Goal: Task Accomplishment & Management: Complete application form

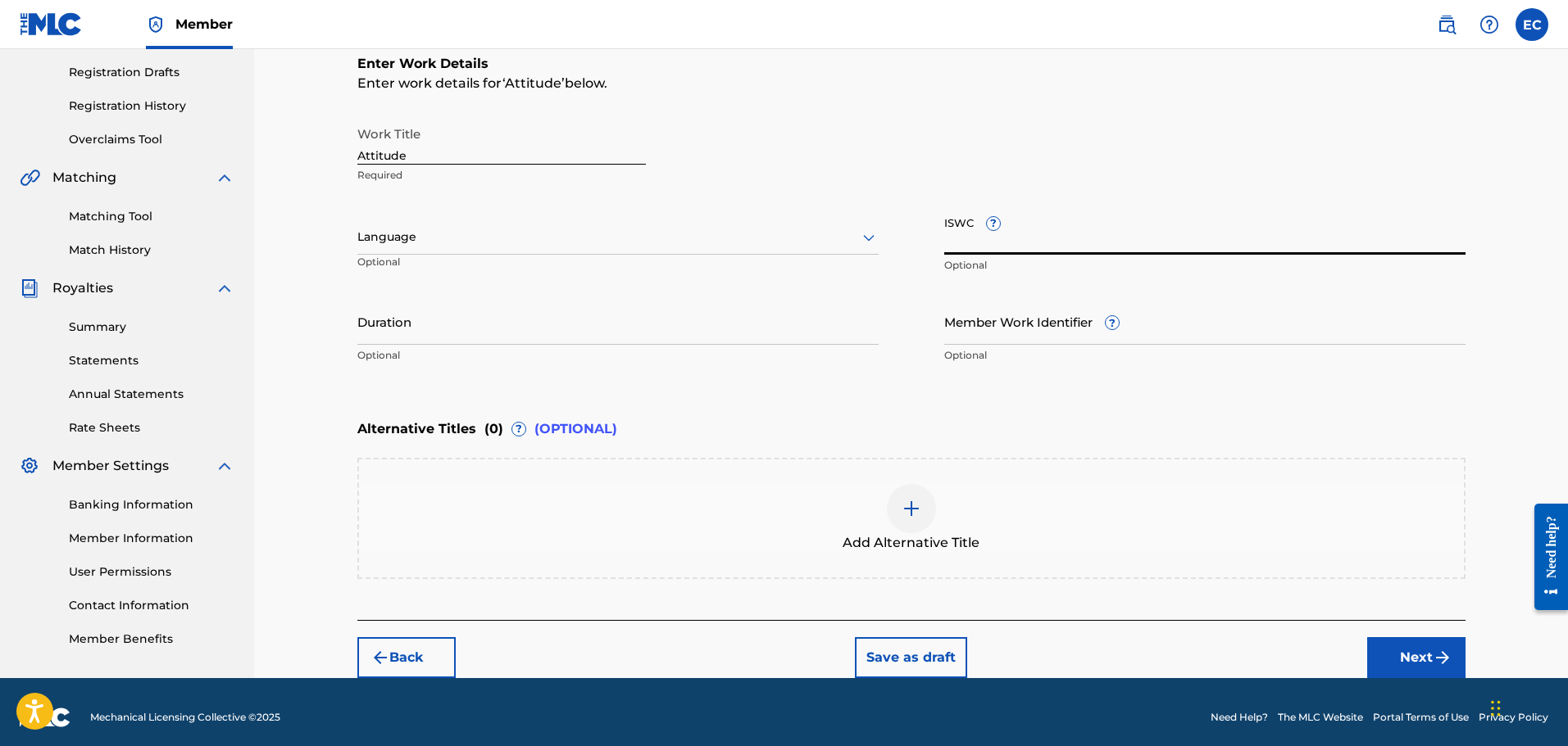
click at [965, 231] on input "ISWC ?" at bounding box center [1204, 231] width 521 height 47
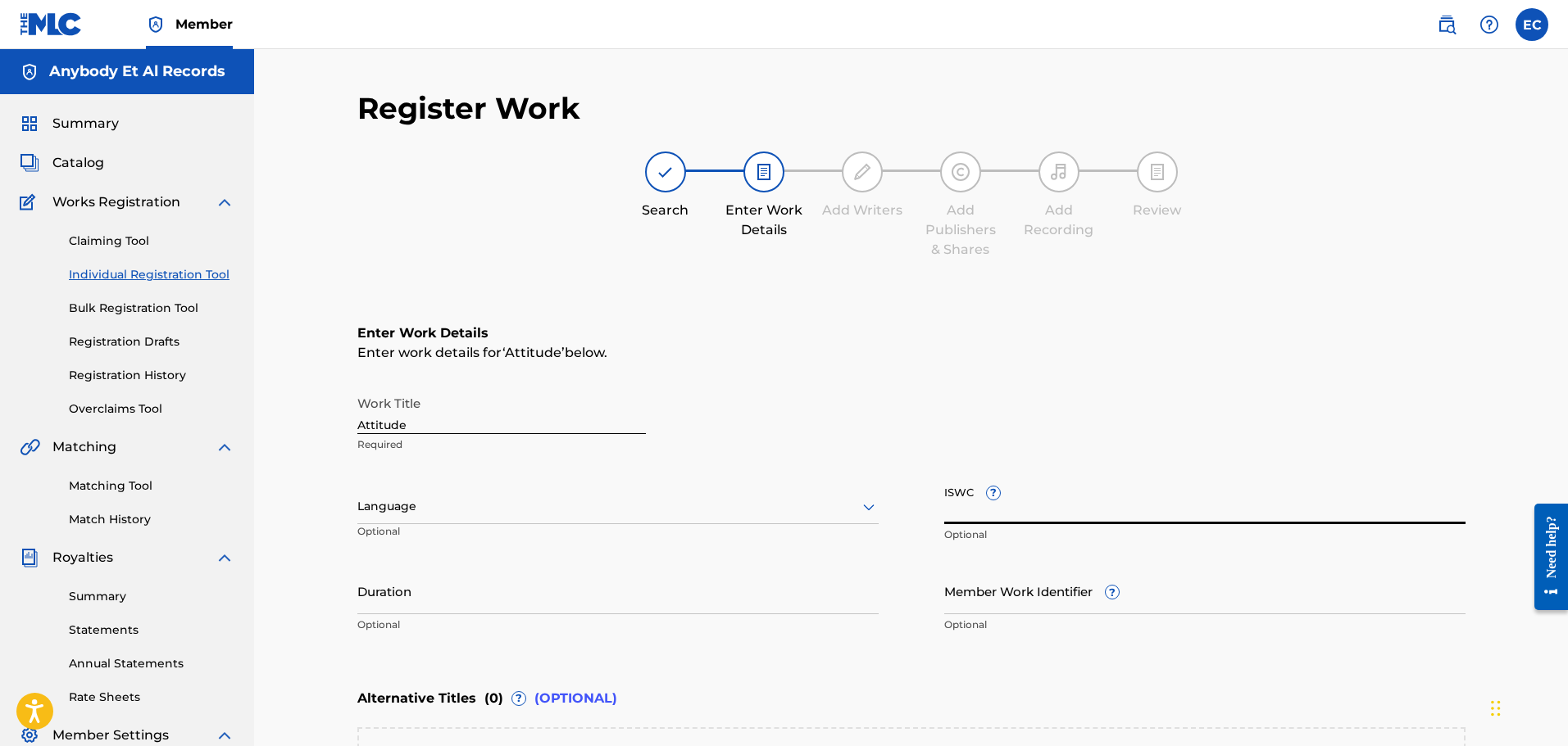
click at [374, 224] on div "Search Enter Work Details Add Writers Add Publishers & Shares Add Recording Rev…" at bounding box center [911, 206] width 1107 height 109
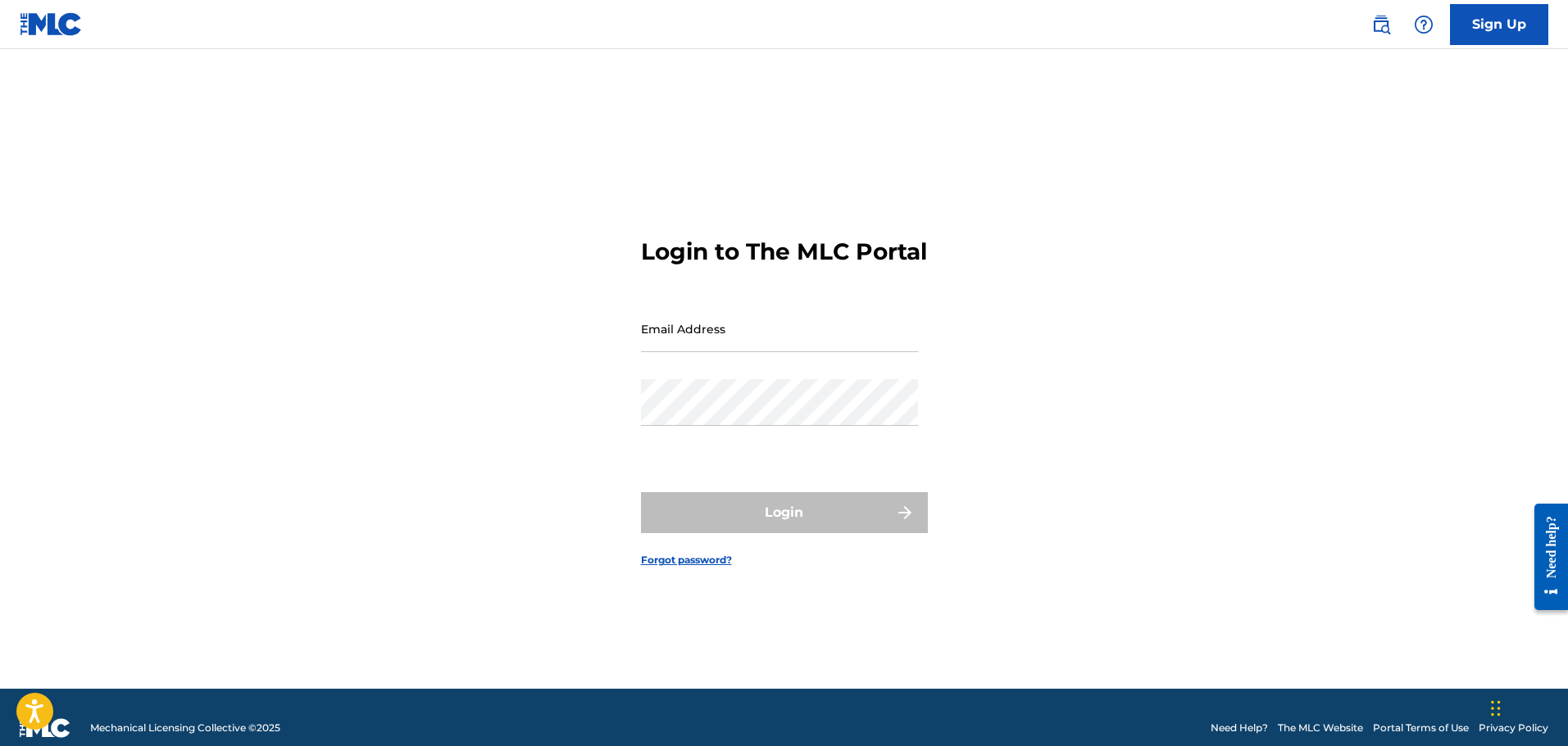
click at [742, 342] on input "Email Address" at bounding box center [779, 329] width 277 height 47
type input "[EMAIL_ADDRESS][DOMAIN_NAME]"
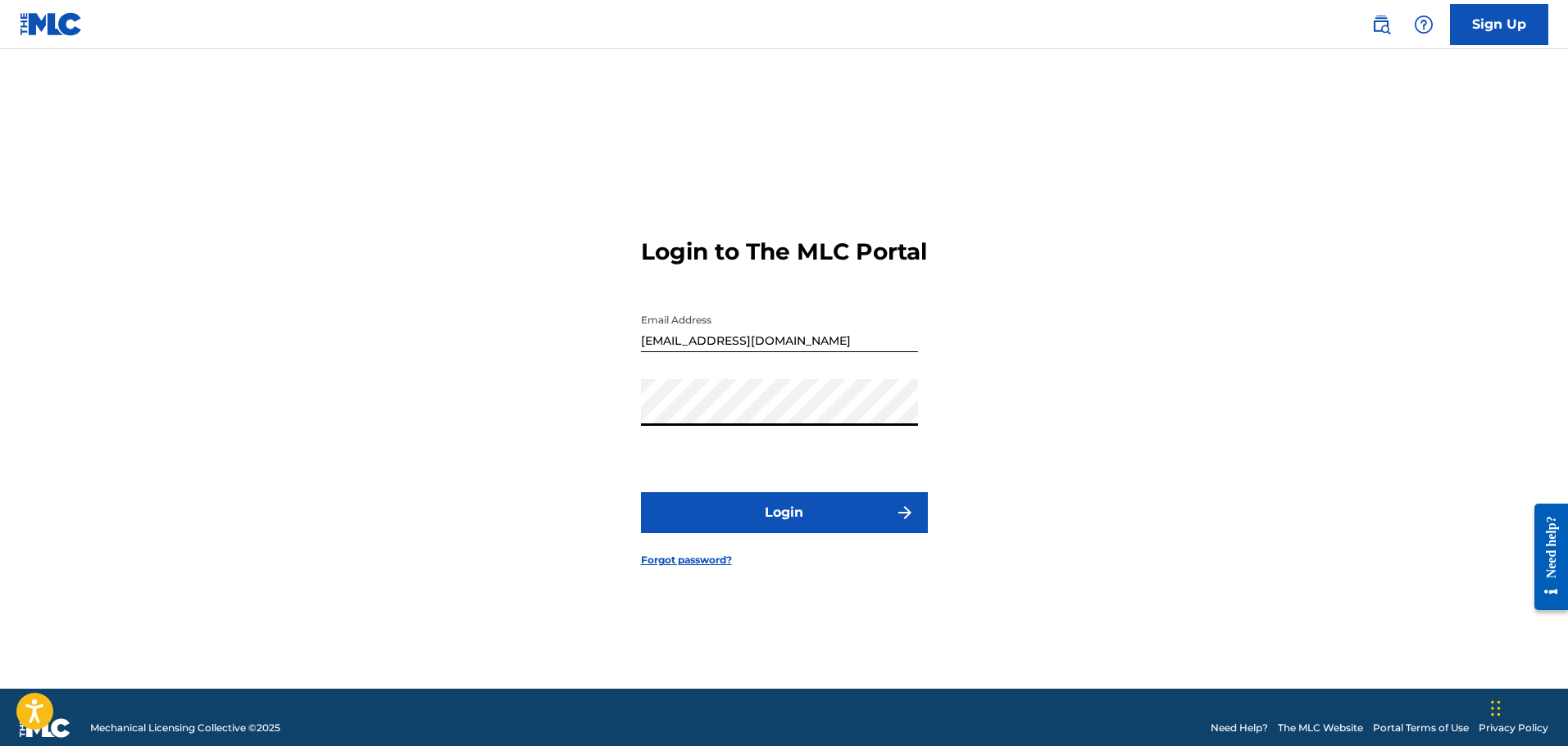
click at [641, 492] on button "Login" at bounding box center [784, 512] width 287 height 41
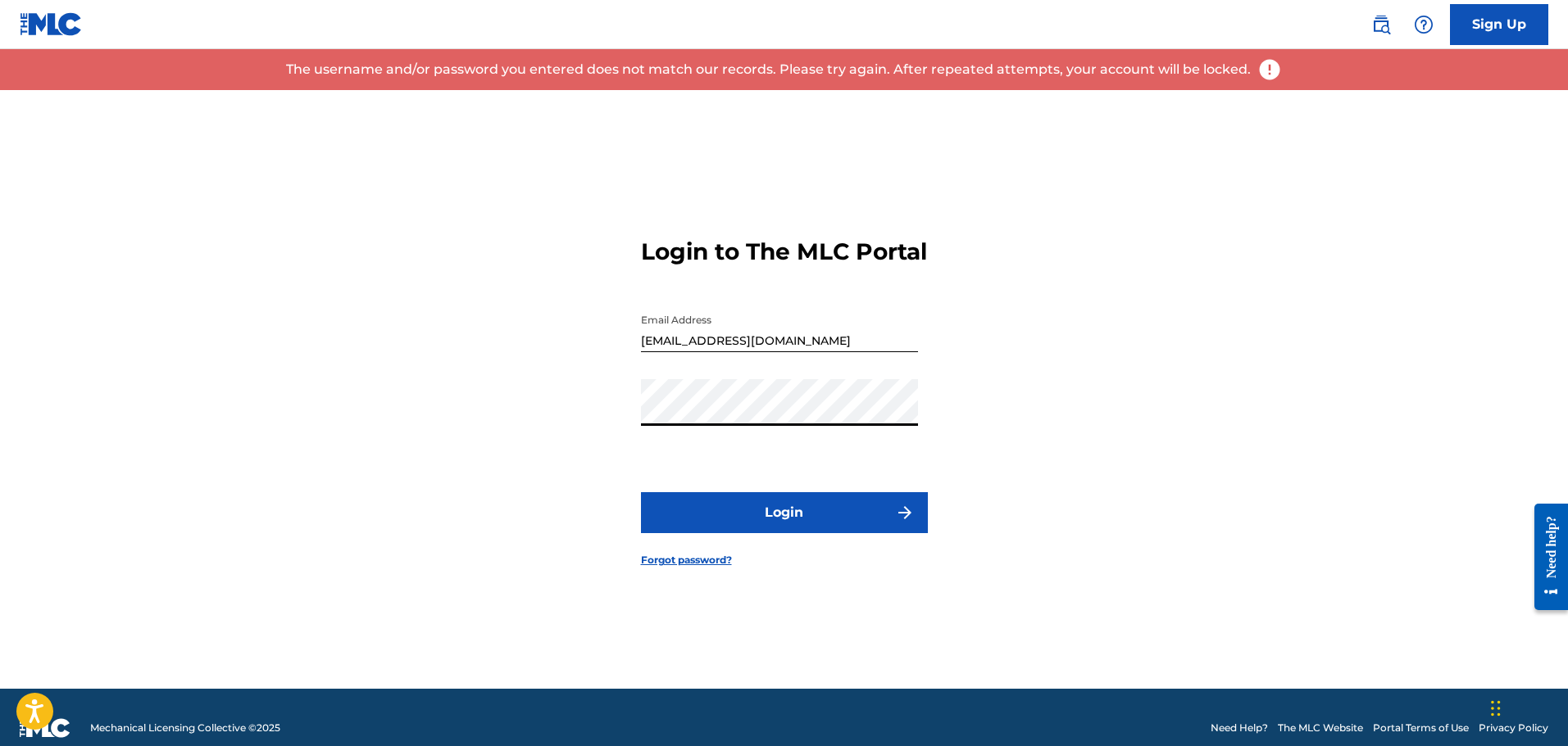
click at [554, 430] on div "Login to The MLC Portal Email Address [EMAIL_ADDRESS][DOMAIN_NAME] Password Log…" at bounding box center [784, 390] width 1147 height 599
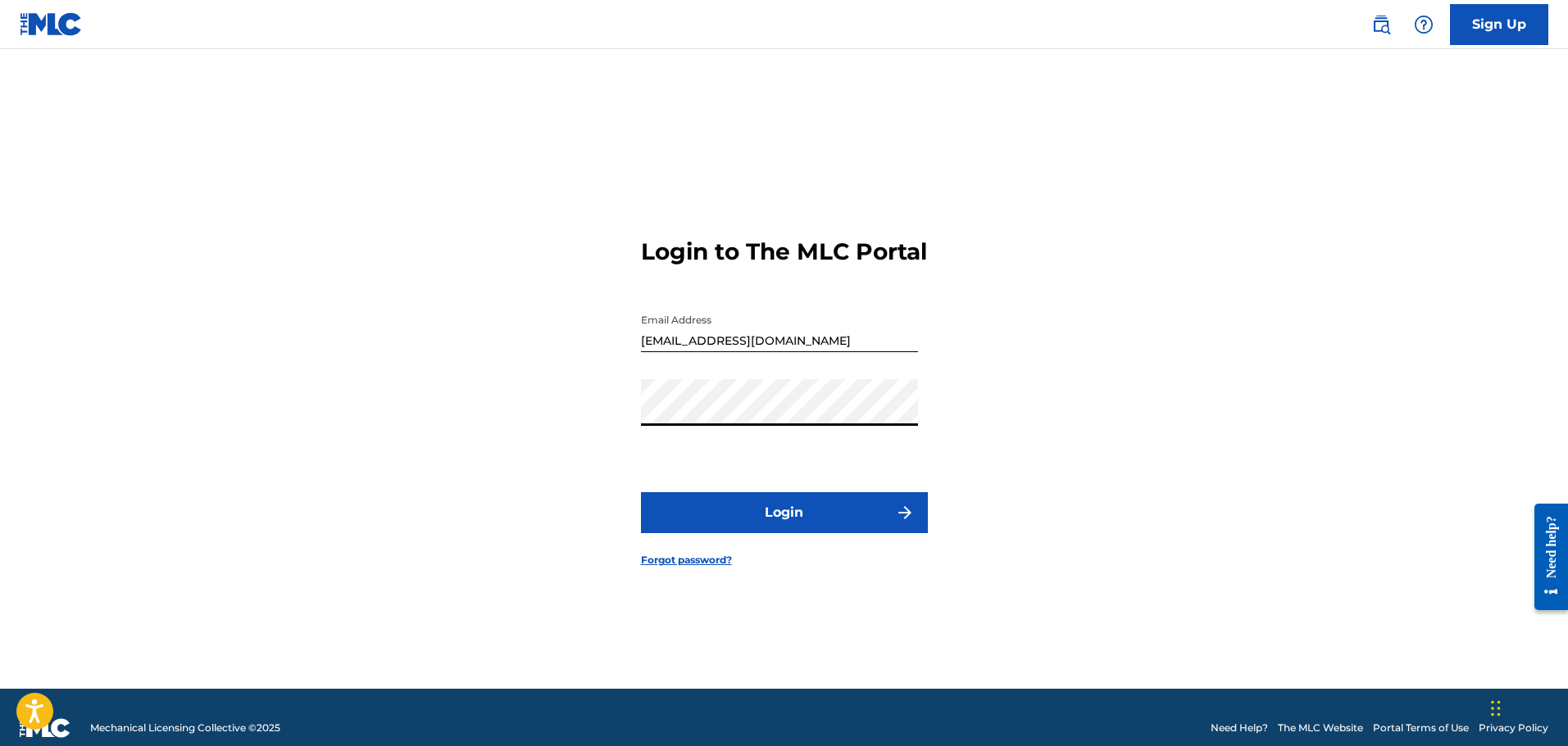
click at [641, 492] on button "Login" at bounding box center [784, 512] width 287 height 41
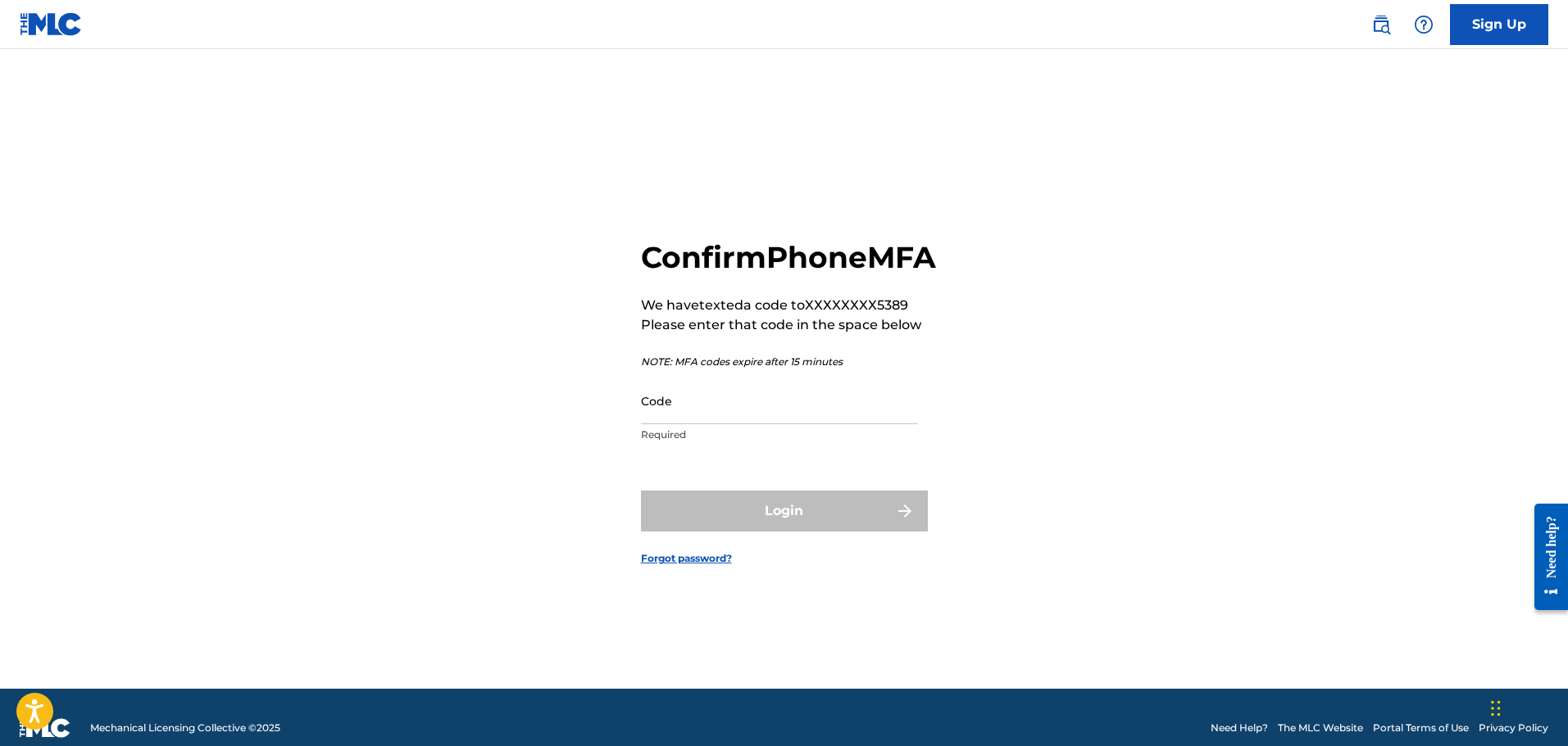
click at [699, 418] on input "Code" at bounding box center [779, 401] width 277 height 47
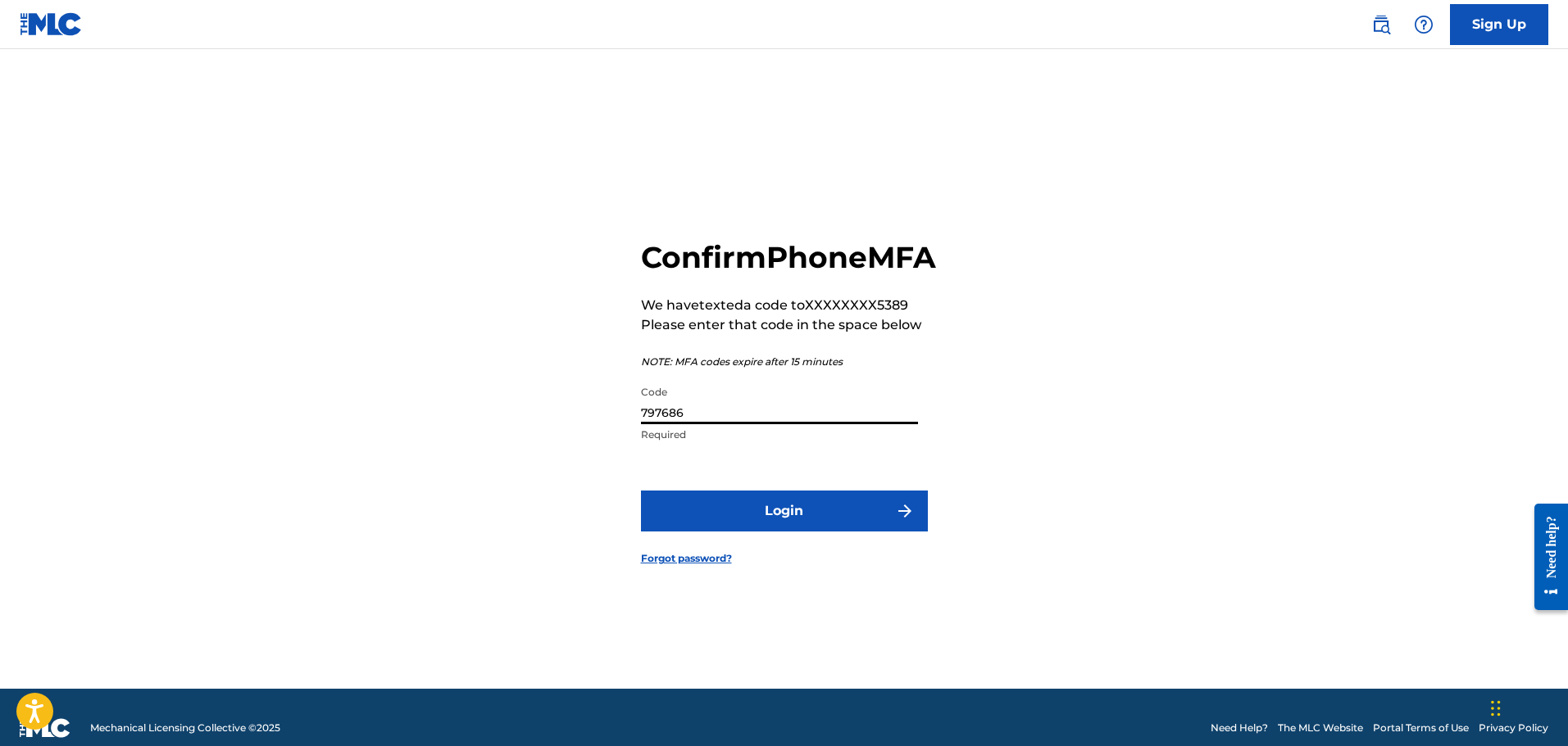
type input "797686"
click at [641, 490] on button "Login" at bounding box center [784, 510] width 287 height 41
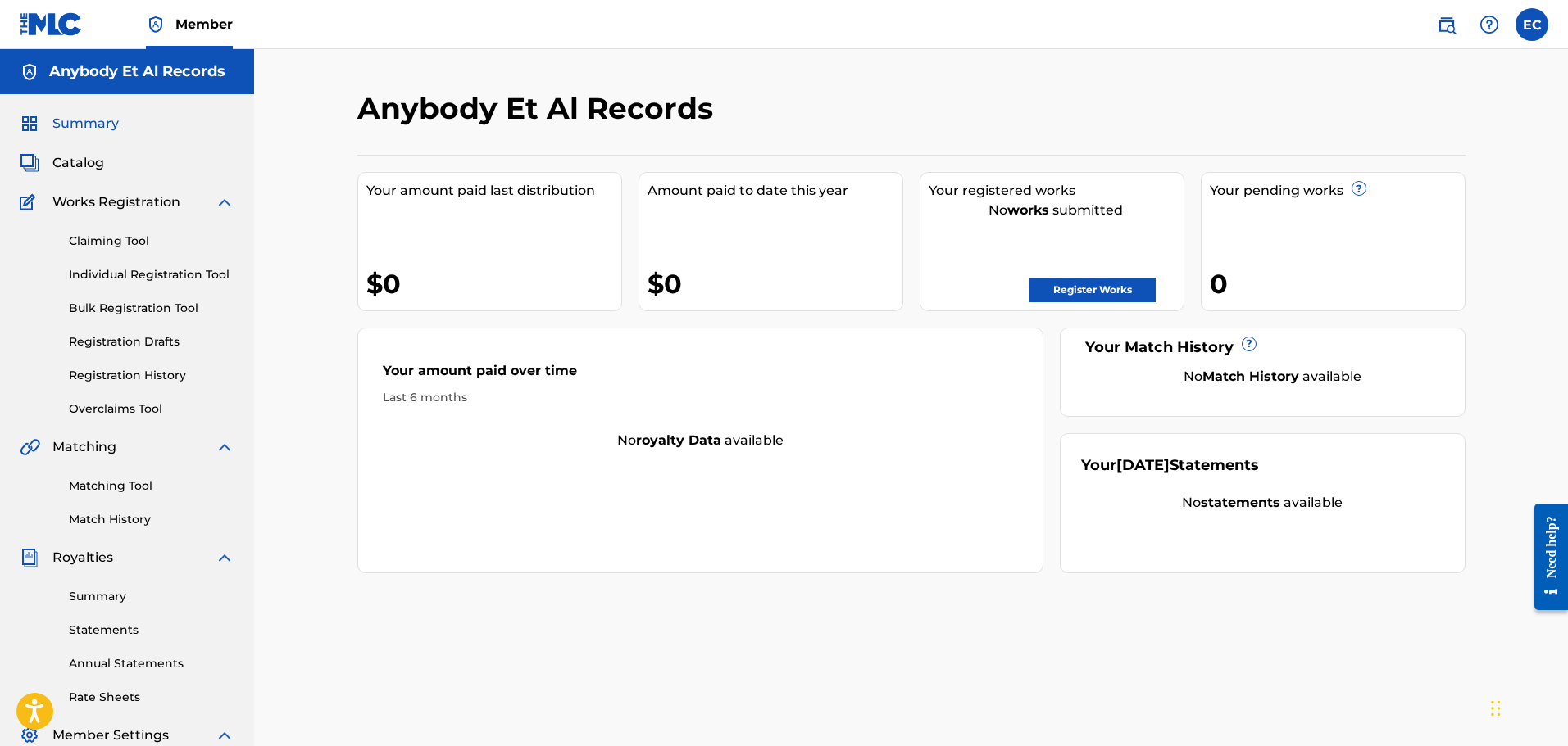
click at [1121, 296] on link "Register Works" at bounding box center [1092, 289] width 126 height 24
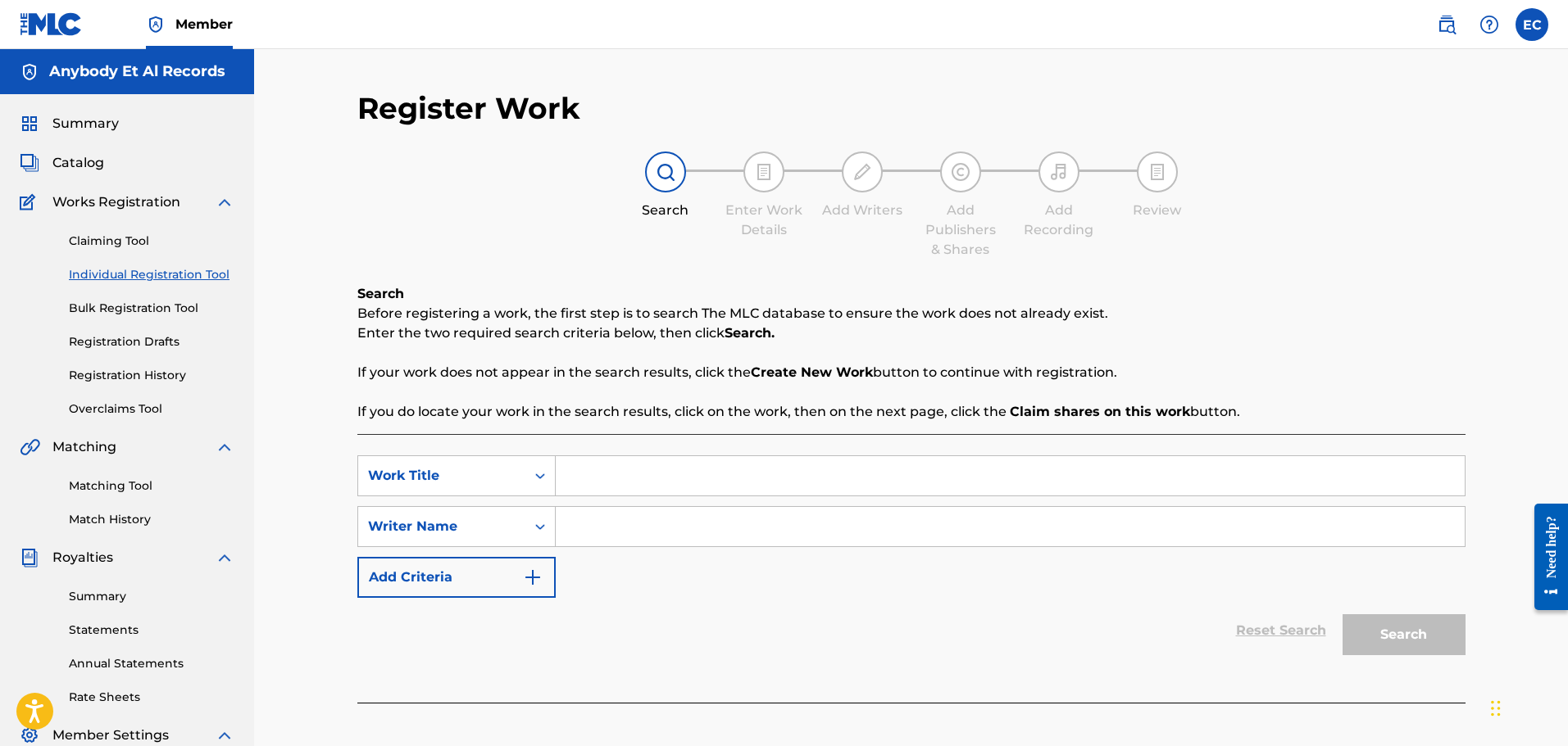
click at [751, 468] on input "Search Form" at bounding box center [1010, 475] width 908 height 39
type input "Attitude"
click at [714, 533] on input "Search Form" at bounding box center [1010, 526] width 908 height 39
type input "D"
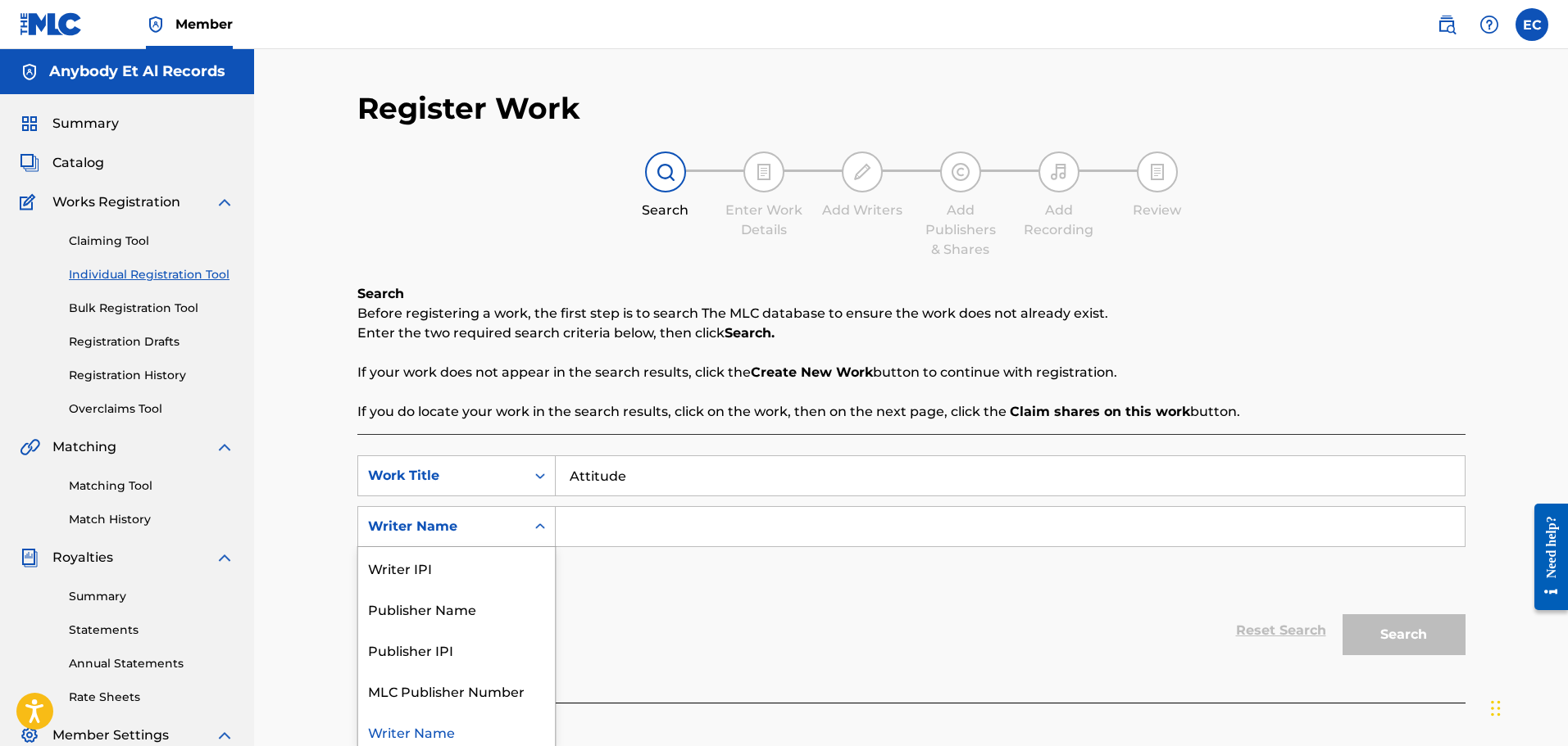
click at [533, 524] on icon "Search Form" at bounding box center [540, 526] width 16 height 16
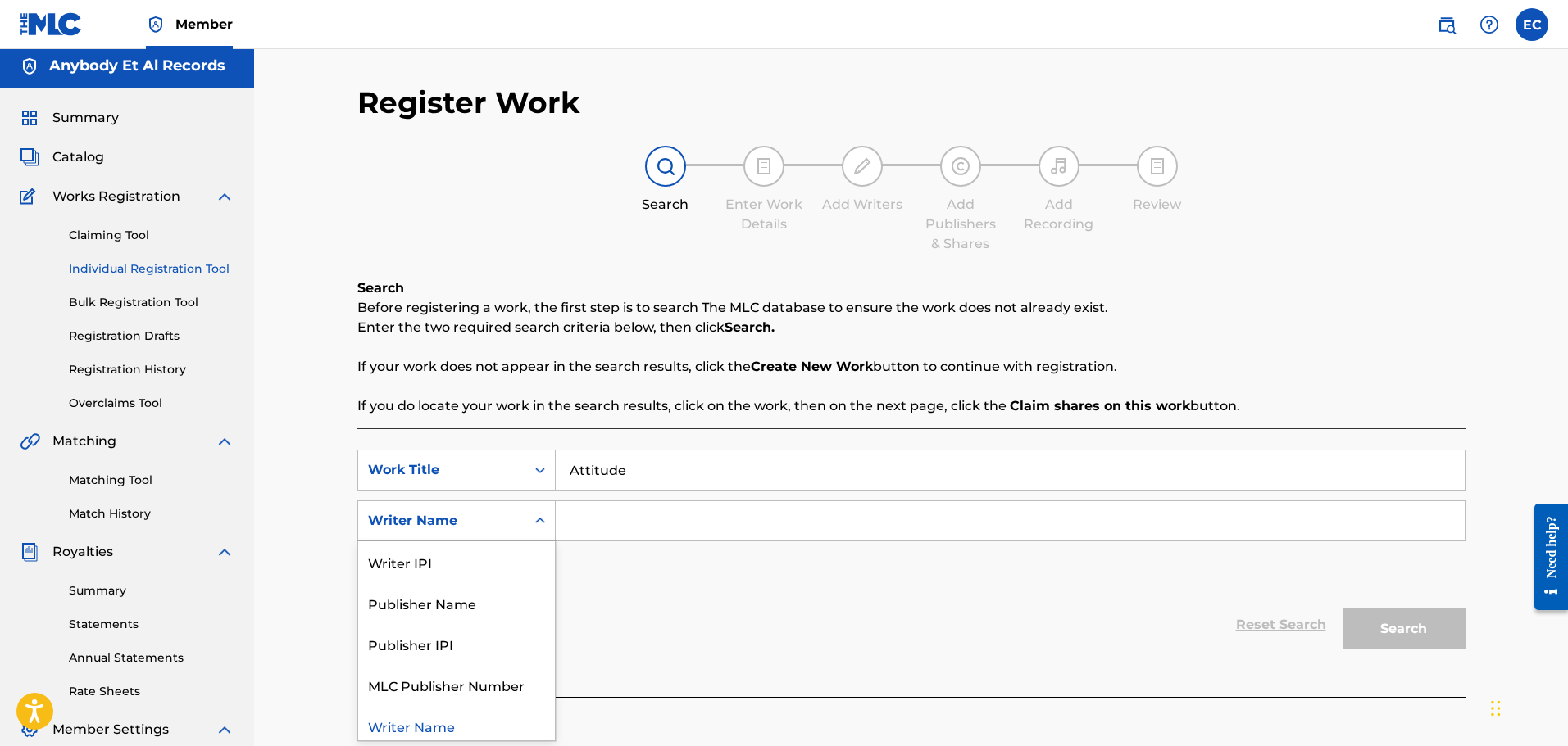
scroll to position [6, 0]
click at [470, 567] on div "Writer IPI" at bounding box center [456, 561] width 196 height 41
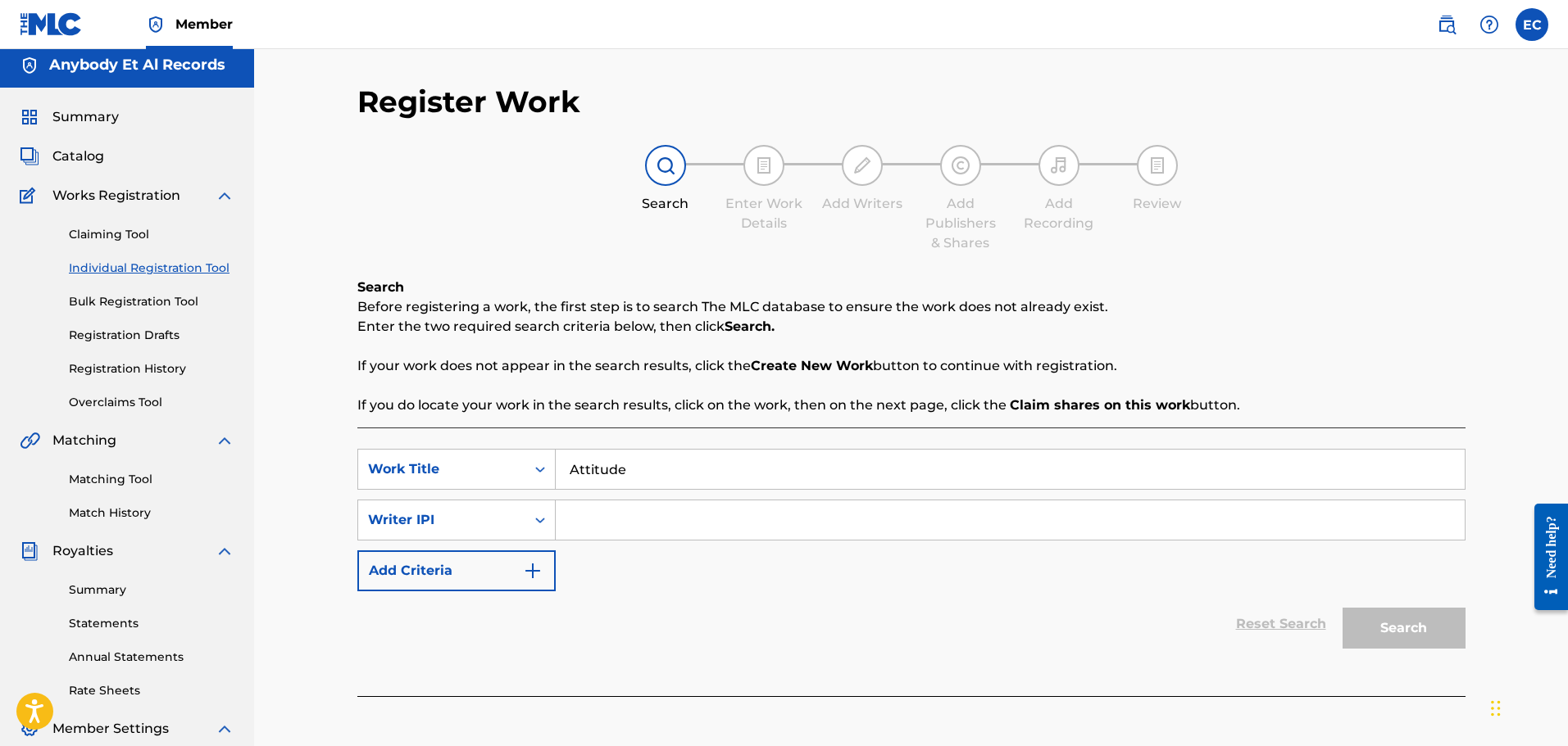
click at [425, 628] on div "Reset Search Search" at bounding box center [911, 624] width 1107 height 65
click at [781, 527] on input "Search Form" at bounding box center [1010, 519] width 908 height 39
type input "1306826949"
click at [1389, 620] on button "Search" at bounding box center [1403, 628] width 123 height 41
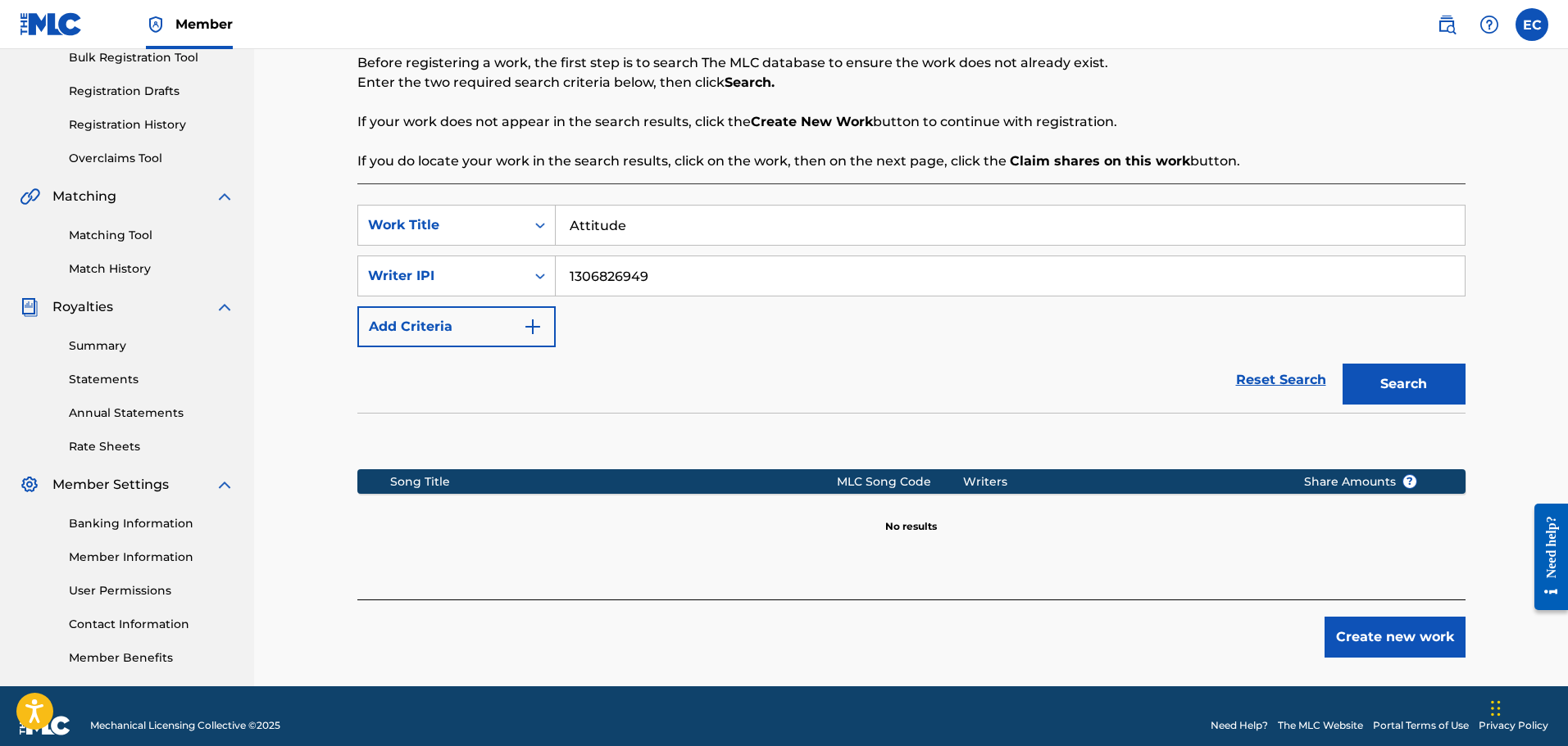
scroll to position [252, 0]
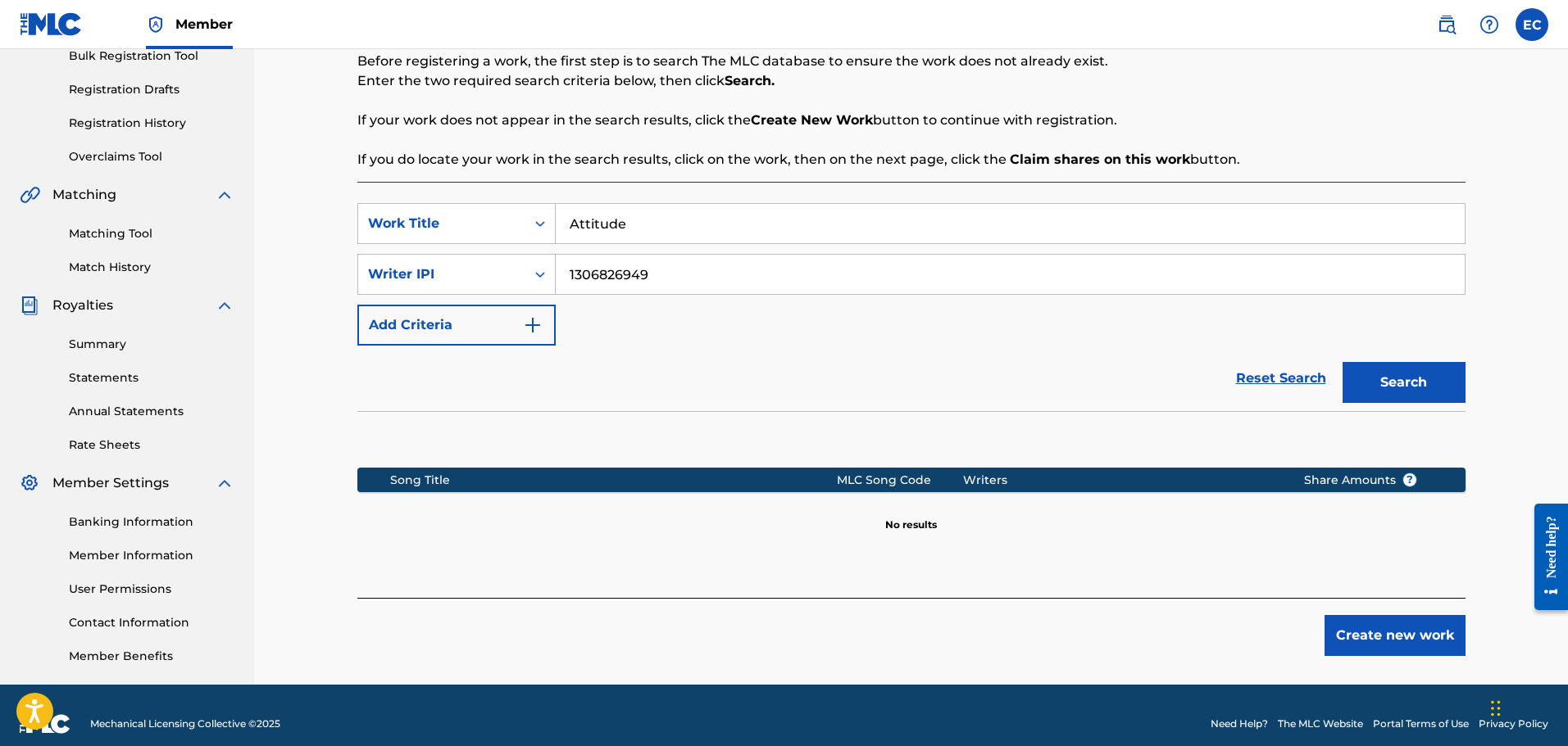
click at [1420, 633] on button "Create new work" at bounding box center [1395, 635] width 141 height 41
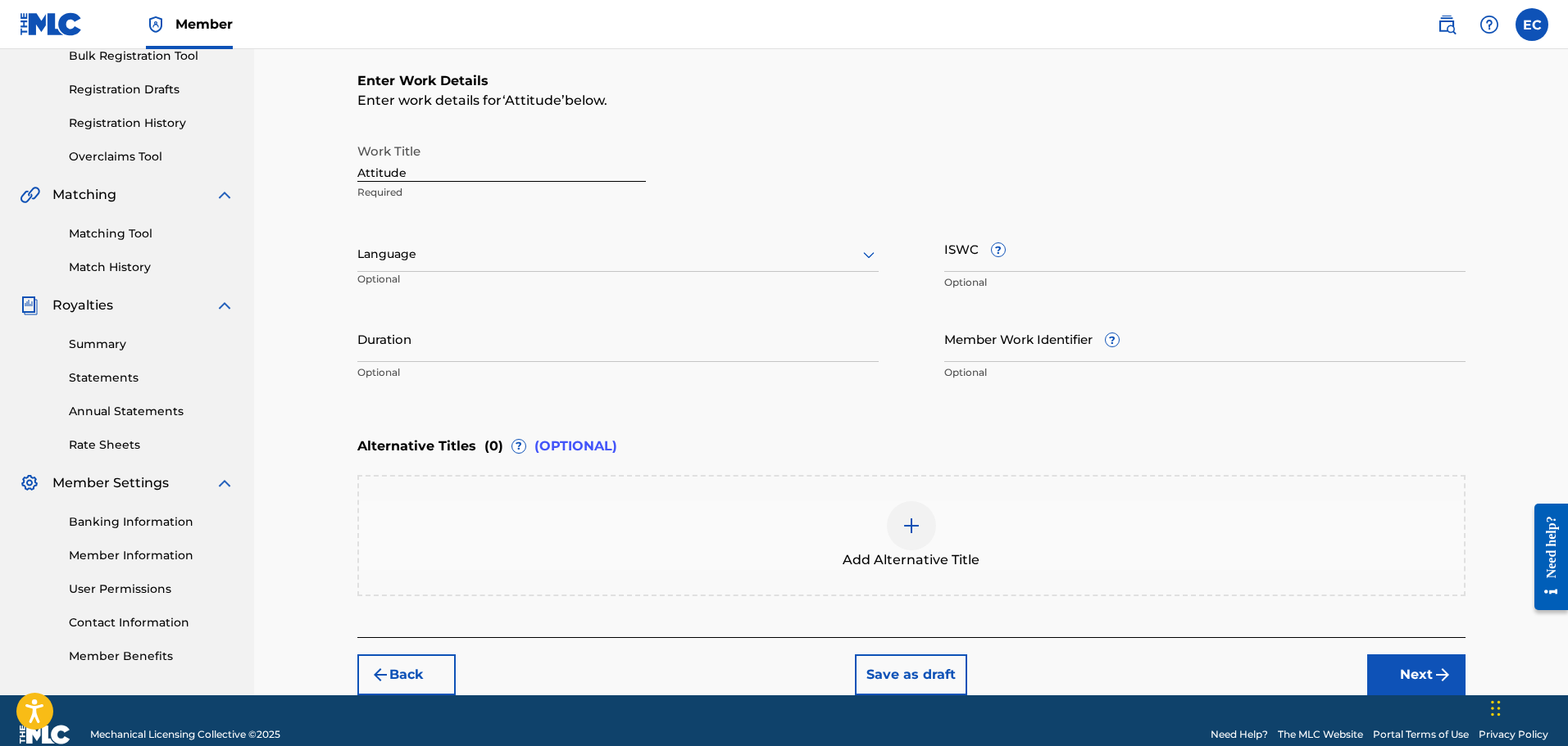
click at [619, 265] on div "Language" at bounding box center [618, 255] width 521 height 34
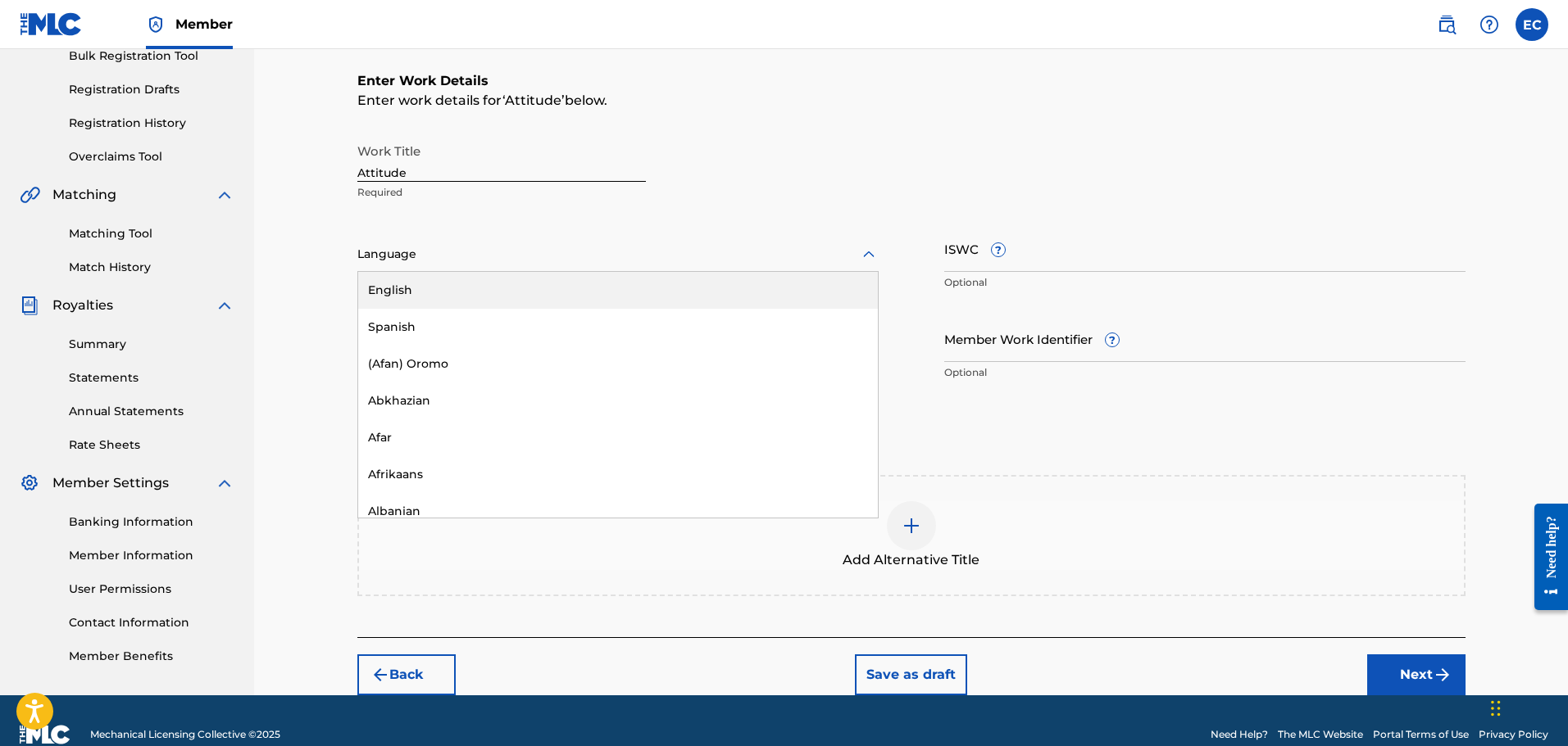
click at [558, 290] on div "English" at bounding box center [618, 290] width 519 height 37
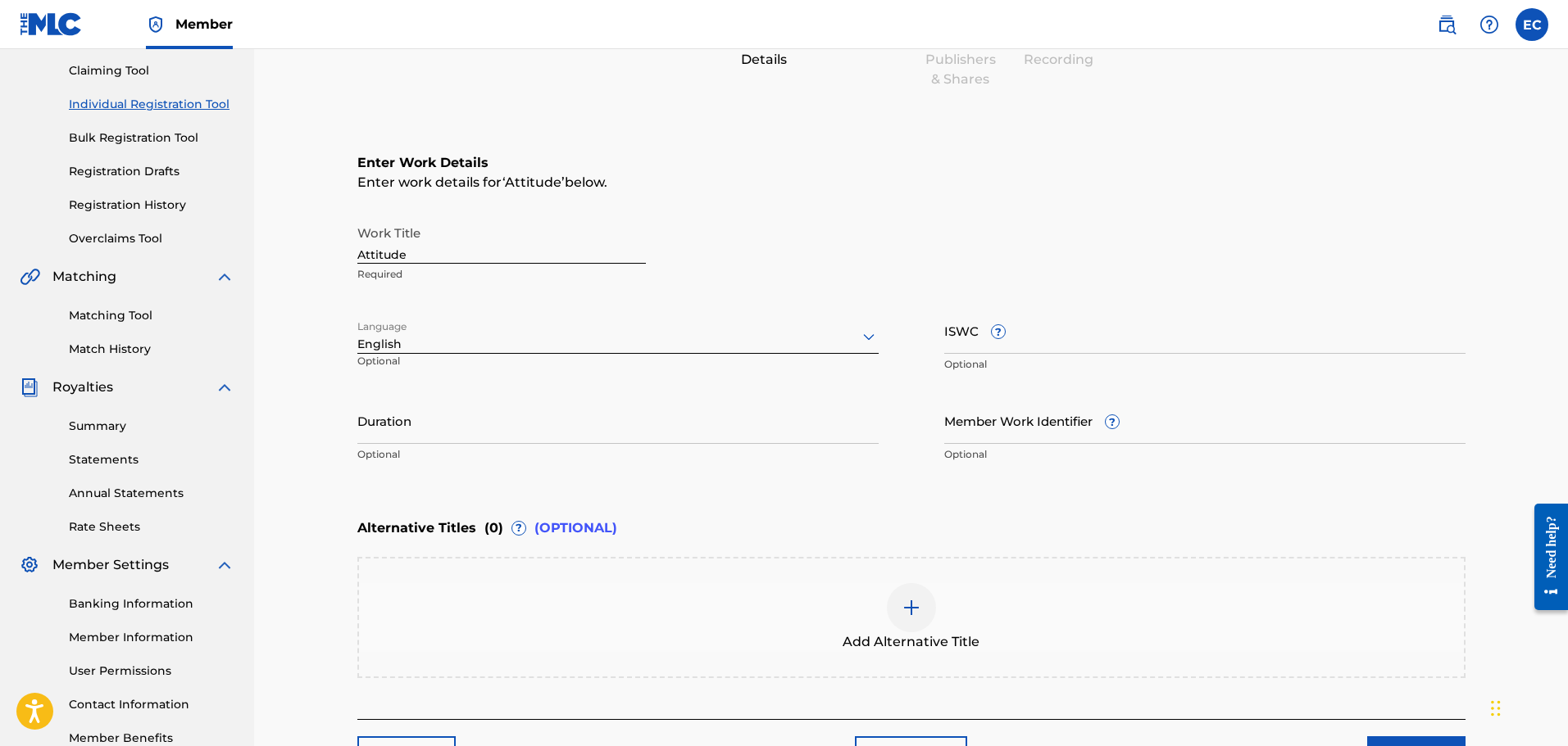
scroll to position [82, 0]
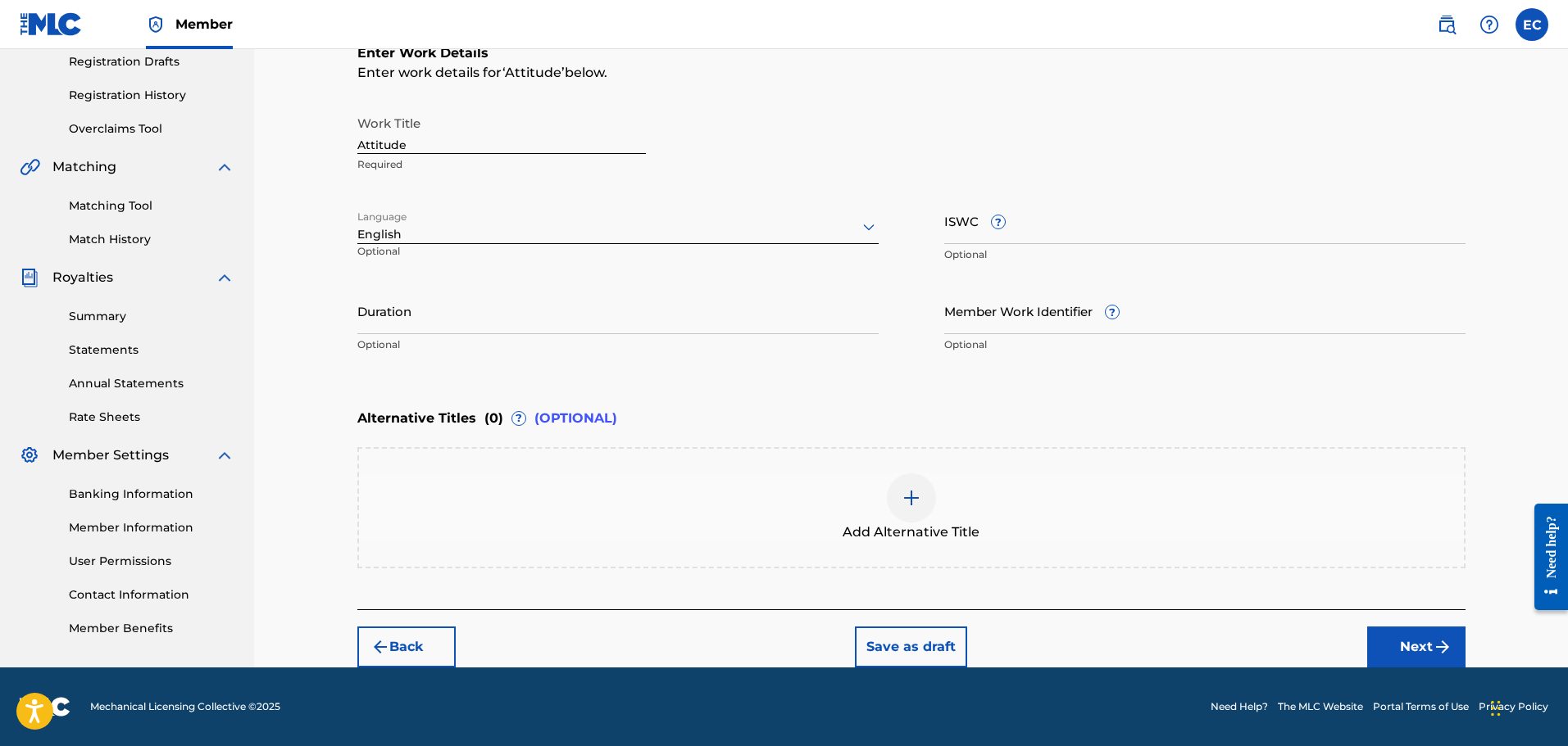
click at [1402, 633] on button "Next" at bounding box center [1416, 647] width 99 height 41
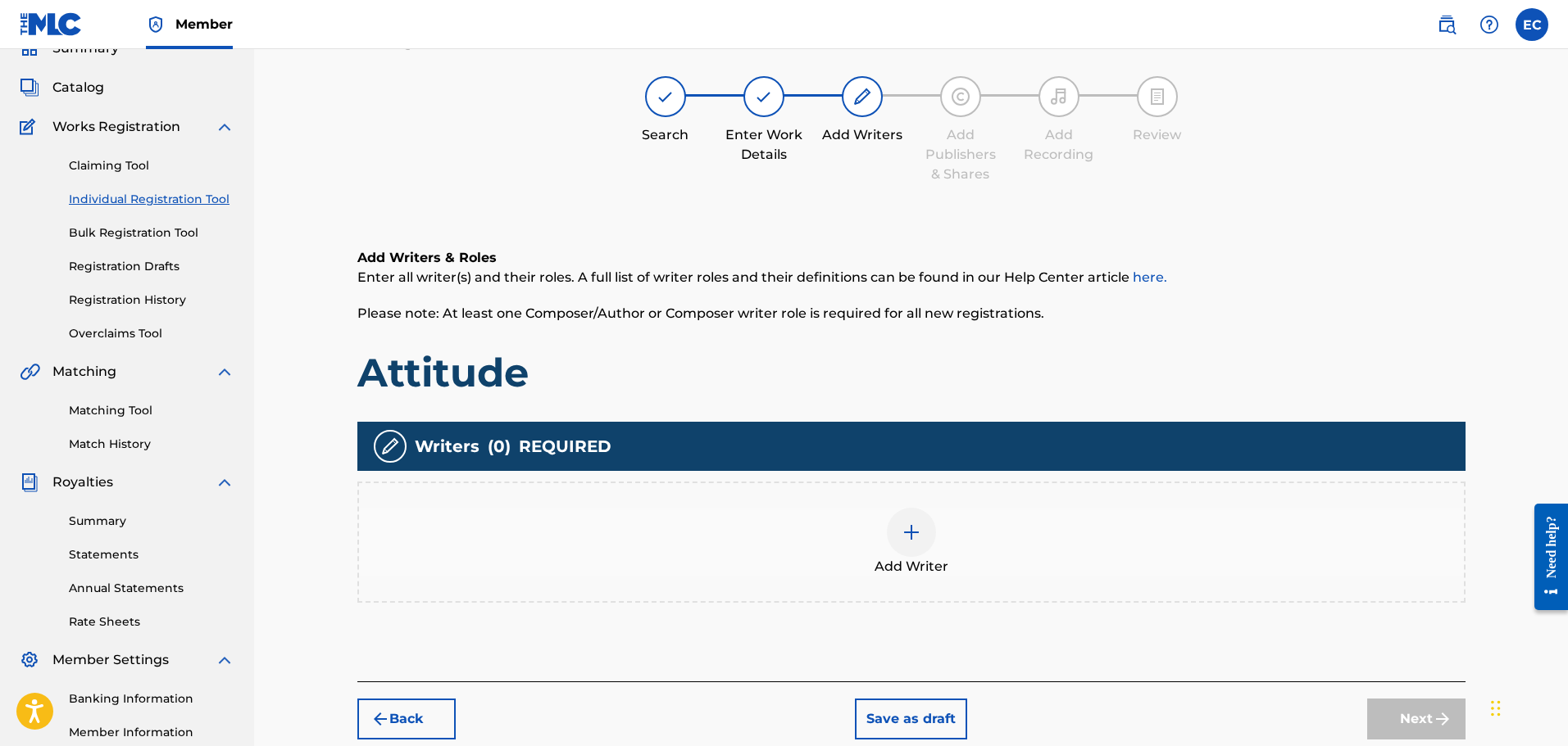
scroll to position [74, 0]
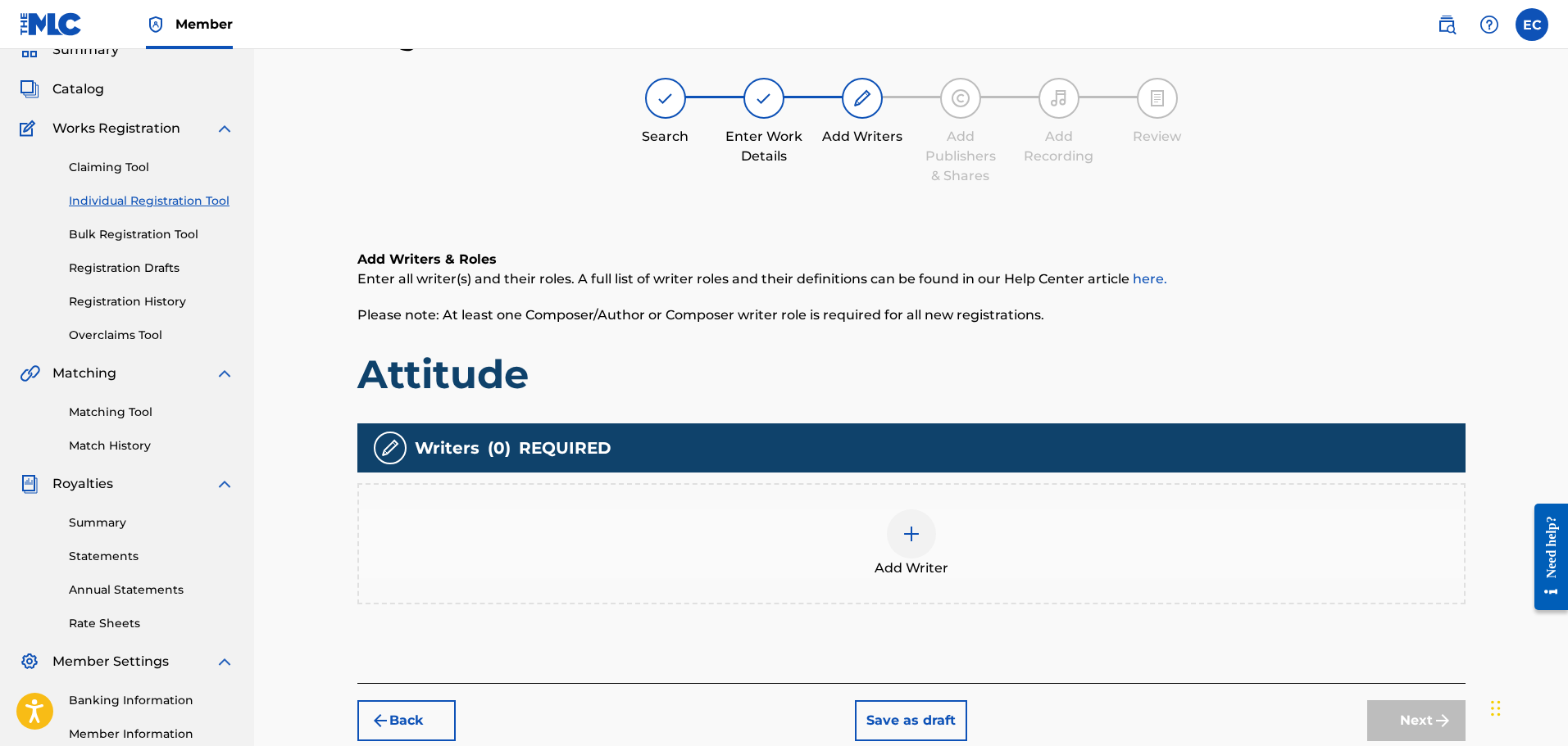
click at [888, 527] on div at bounding box center [911, 534] width 49 height 49
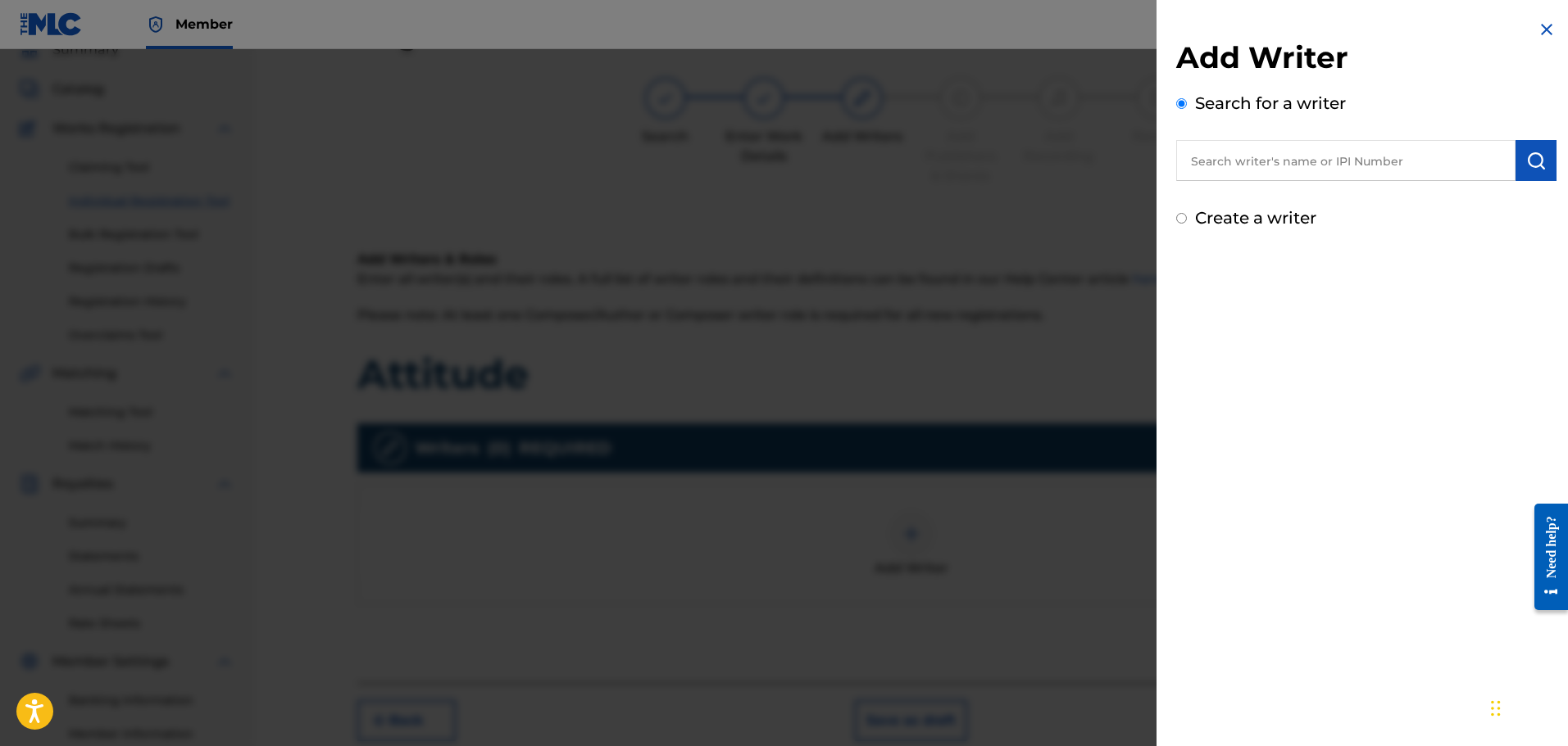
click at [1298, 161] on input "text" at bounding box center [1345, 160] width 339 height 41
type input "1306826949"
click at [1526, 162] on img "submit" at bounding box center [1535, 161] width 20 height 20
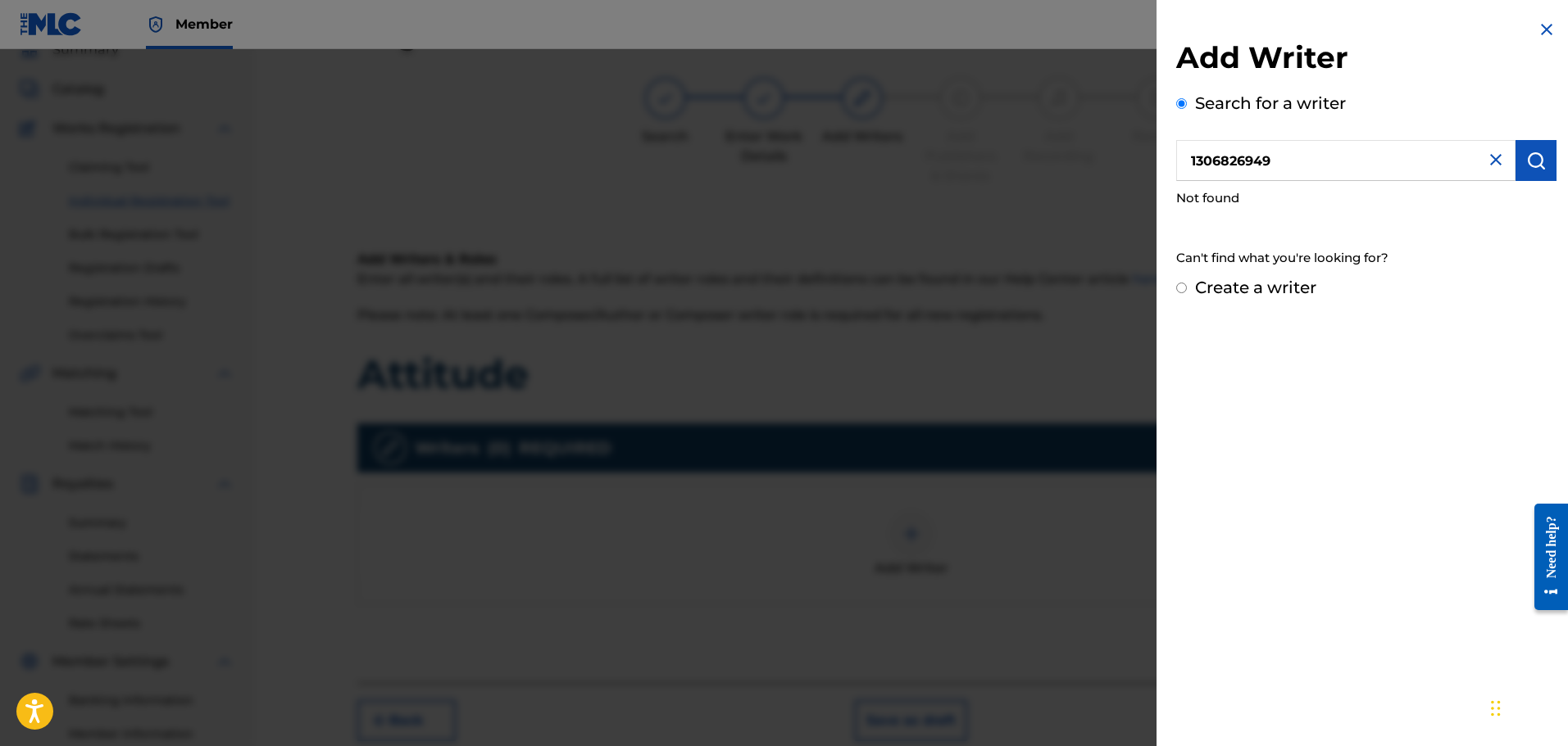
drag, startPoint x: 1317, startPoint y: 179, endPoint x: 1328, endPoint y: 169, distance: 14.9
click at [1319, 175] on input "1306826949" at bounding box center [1345, 160] width 339 height 41
click at [1493, 154] on img at bounding box center [1496, 160] width 20 height 20
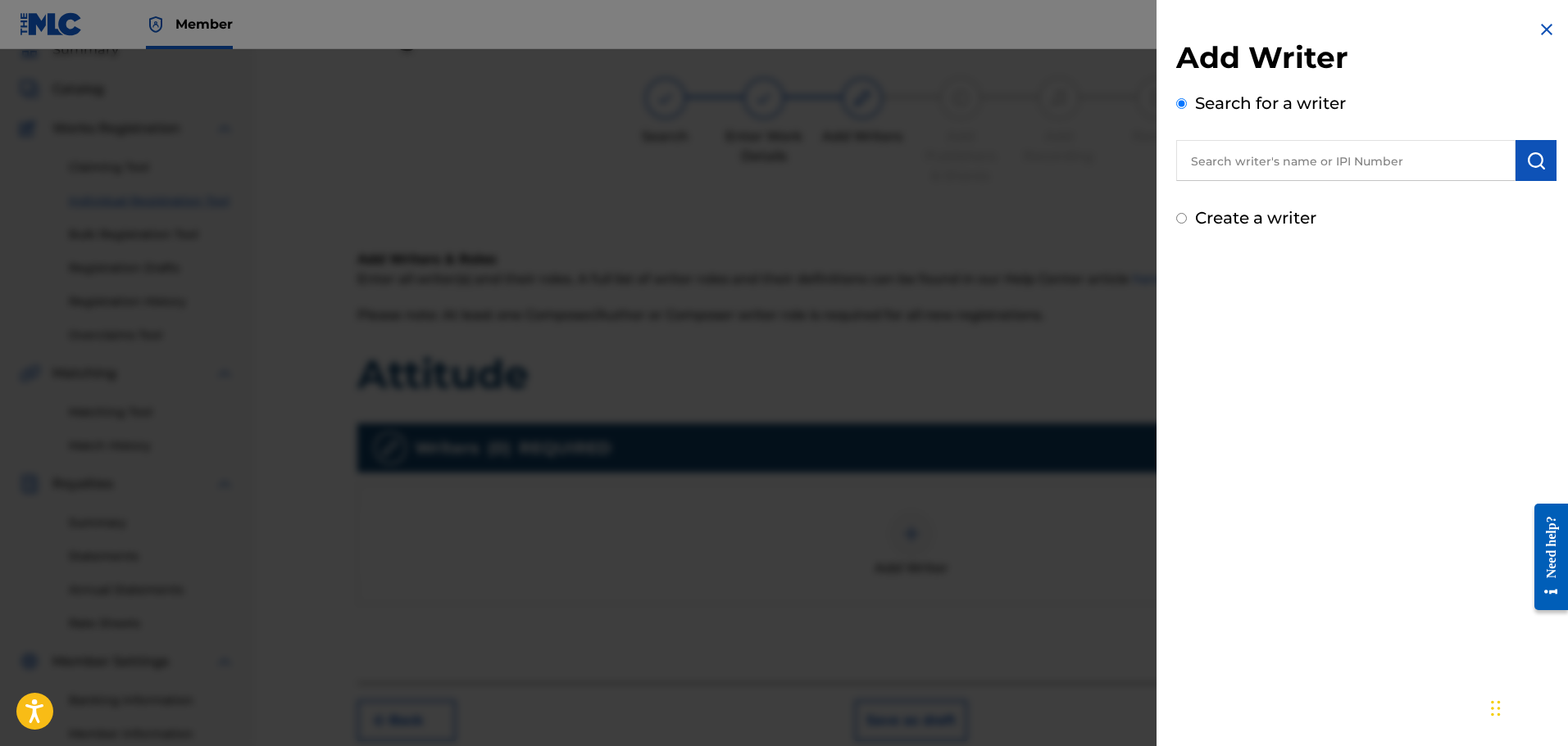
click at [1386, 156] on input "text" at bounding box center [1345, 160] width 339 height 41
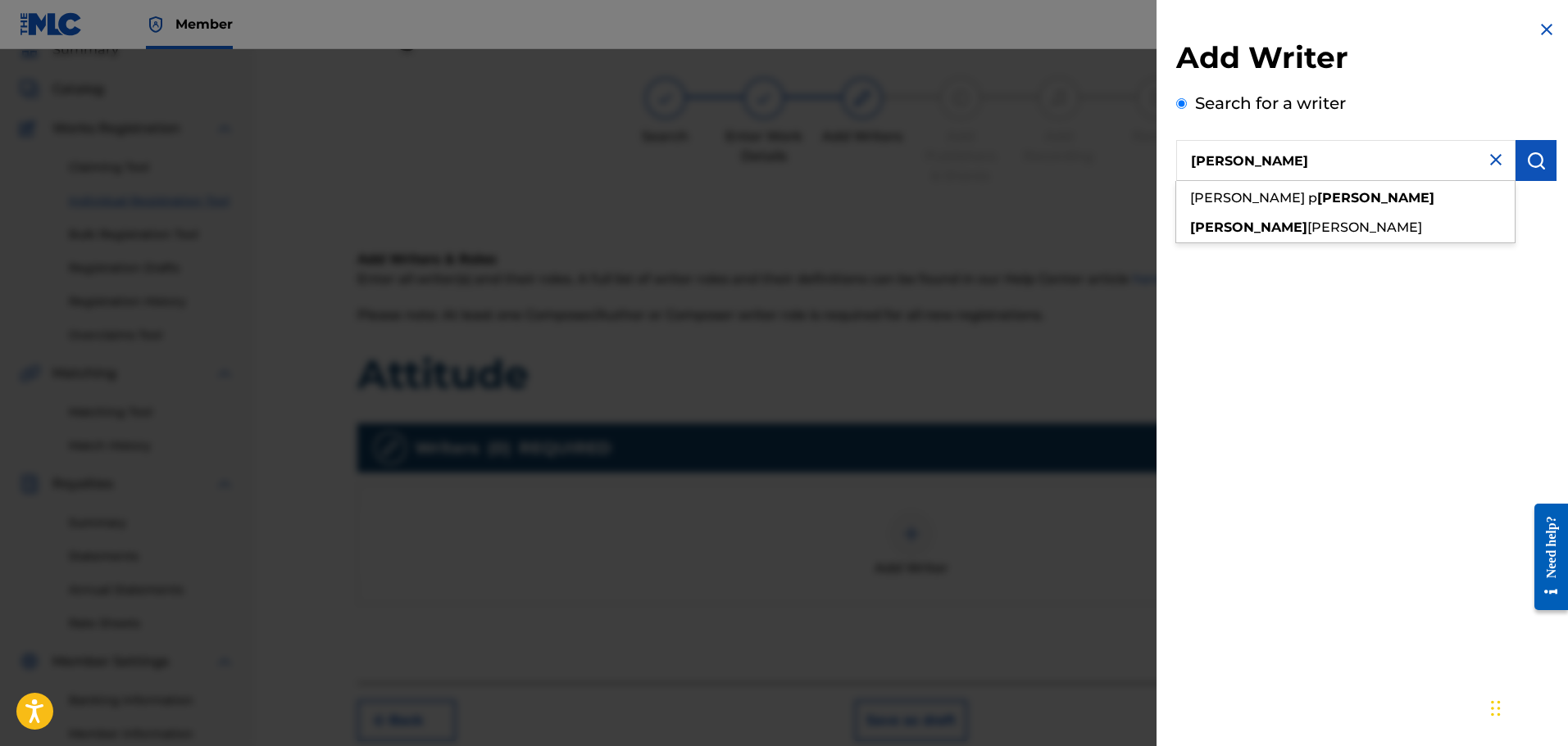
type input "[PERSON_NAME]"
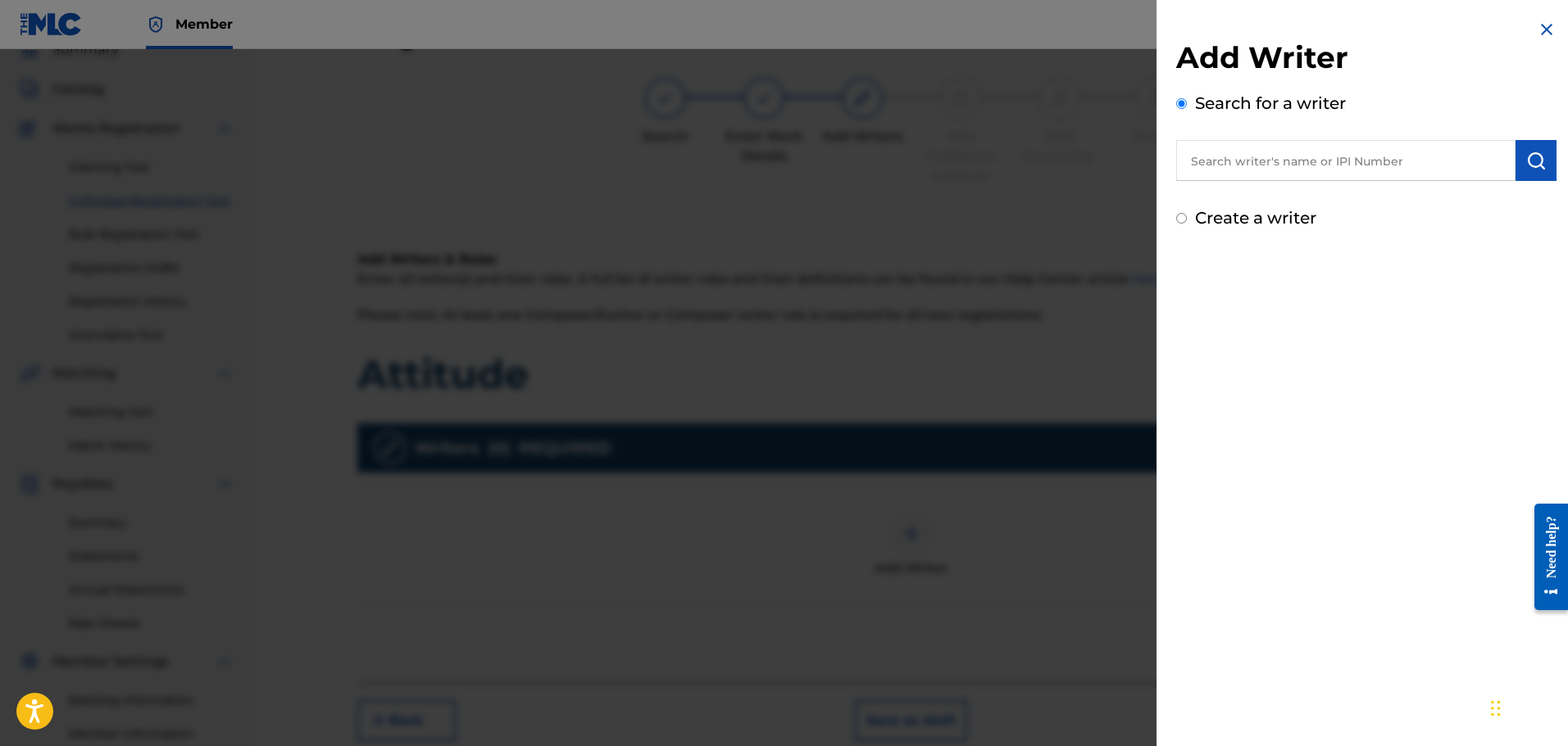
click at [1194, 216] on div "Create a writer" at bounding box center [1366, 217] width 380 height 24
click at [1189, 217] on div "Create a writer" at bounding box center [1366, 217] width 380 height 24
click at [1187, 218] on div "Create a writer" at bounding box center [1366, 217] width 380 height 24
click at [1184, 216] on input "Create a writer" at bounding box center [1182, 218] width 11 height 11
radio input "false"
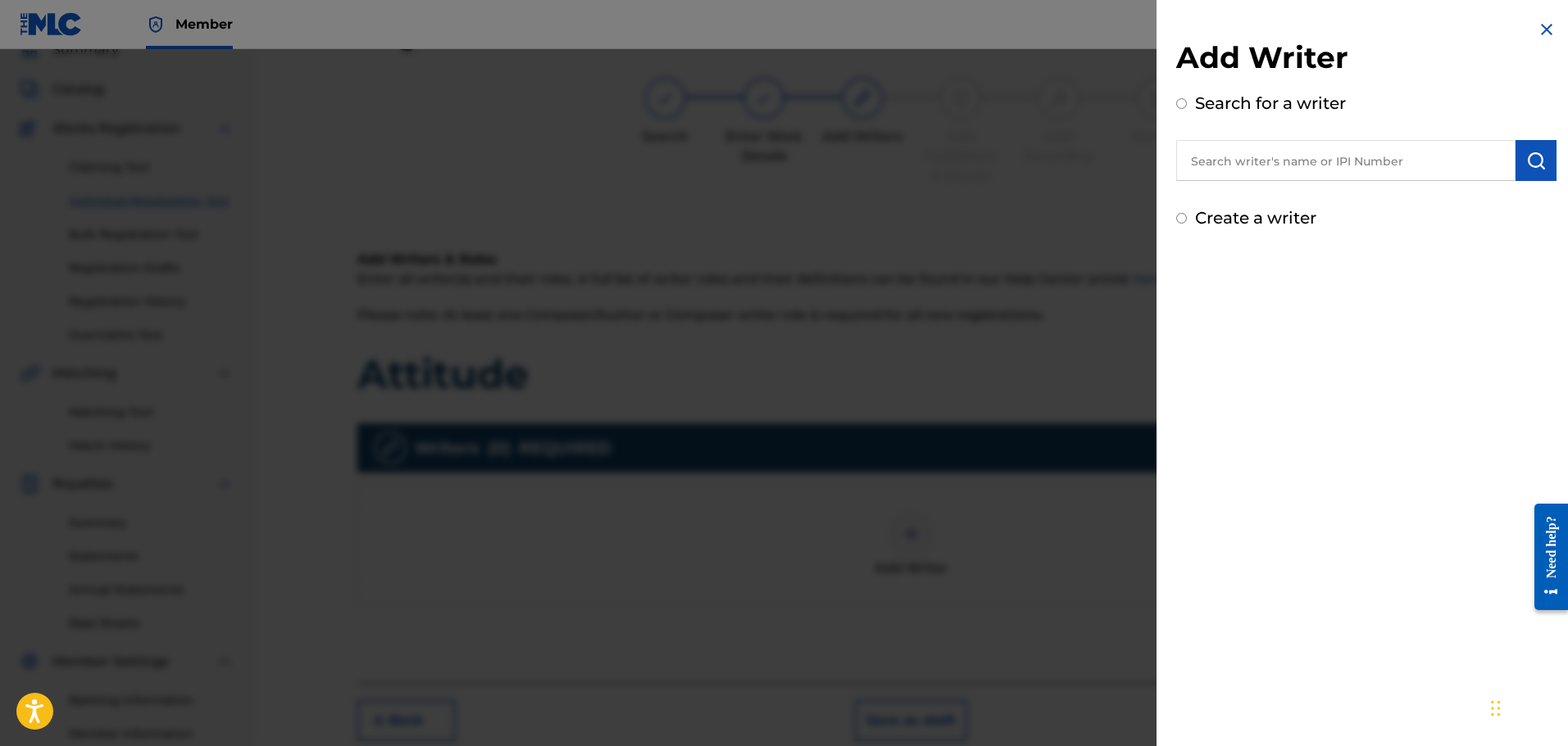
radio input "true"
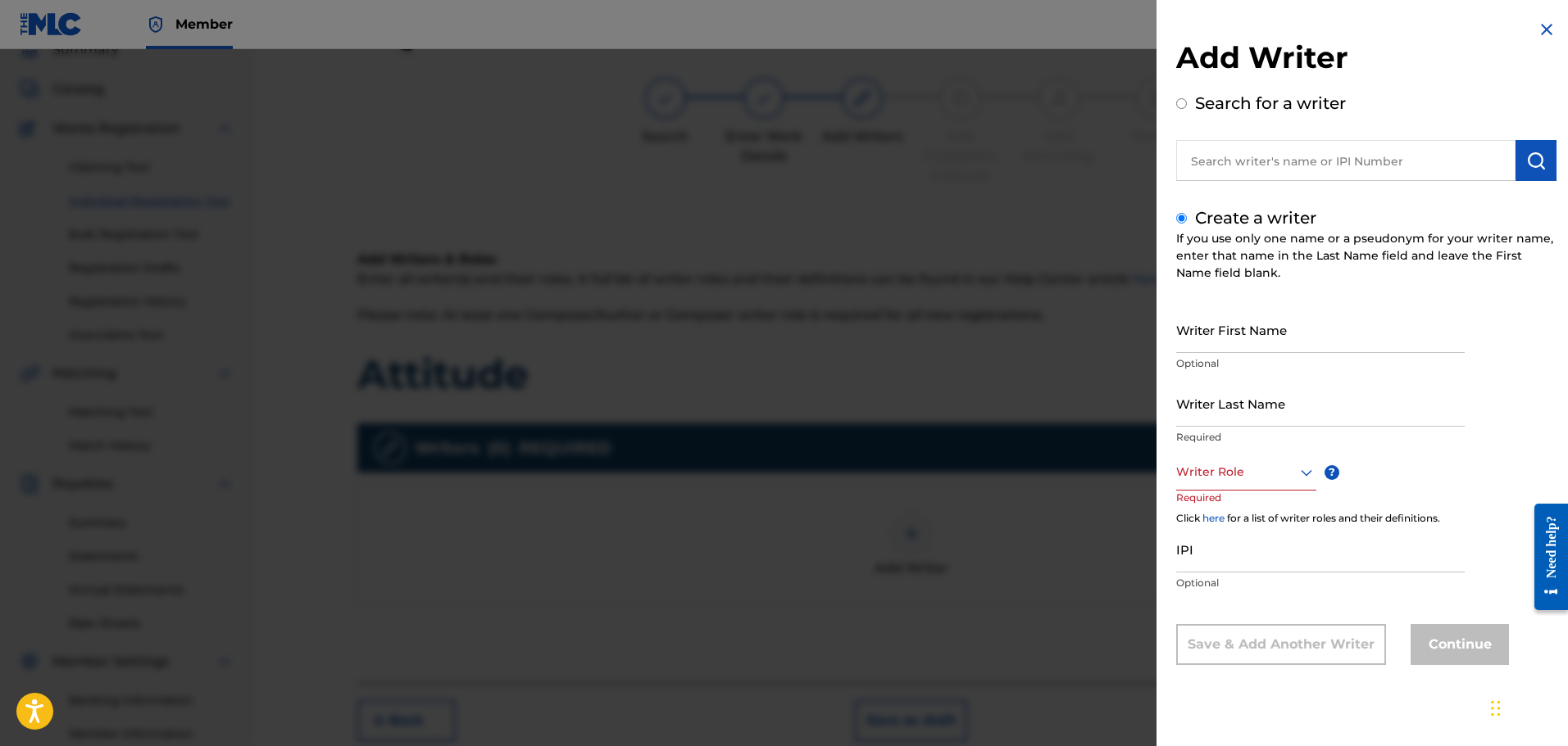
click at [1290, 335] on input "Writer First Name" at bounding box center [1320, 330] width 289 height 47
type input "[PERSON_NAME]"
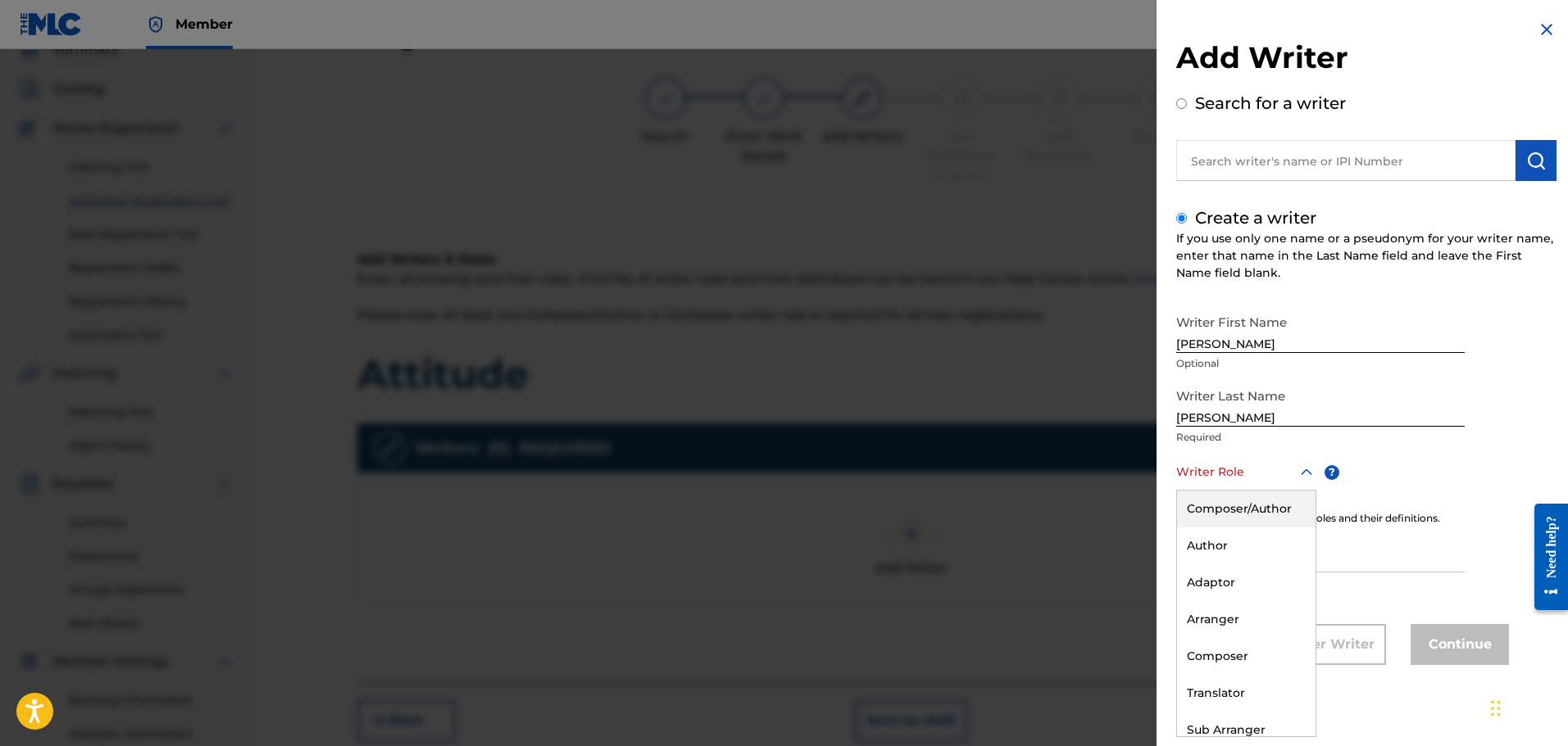
click at [1263, 474] on div at bounding box center [1246, 472] width 140 height 21
click at [1258, 509] on div "Composer/Author" at bounding box center [1246, 508] width 138 height 37
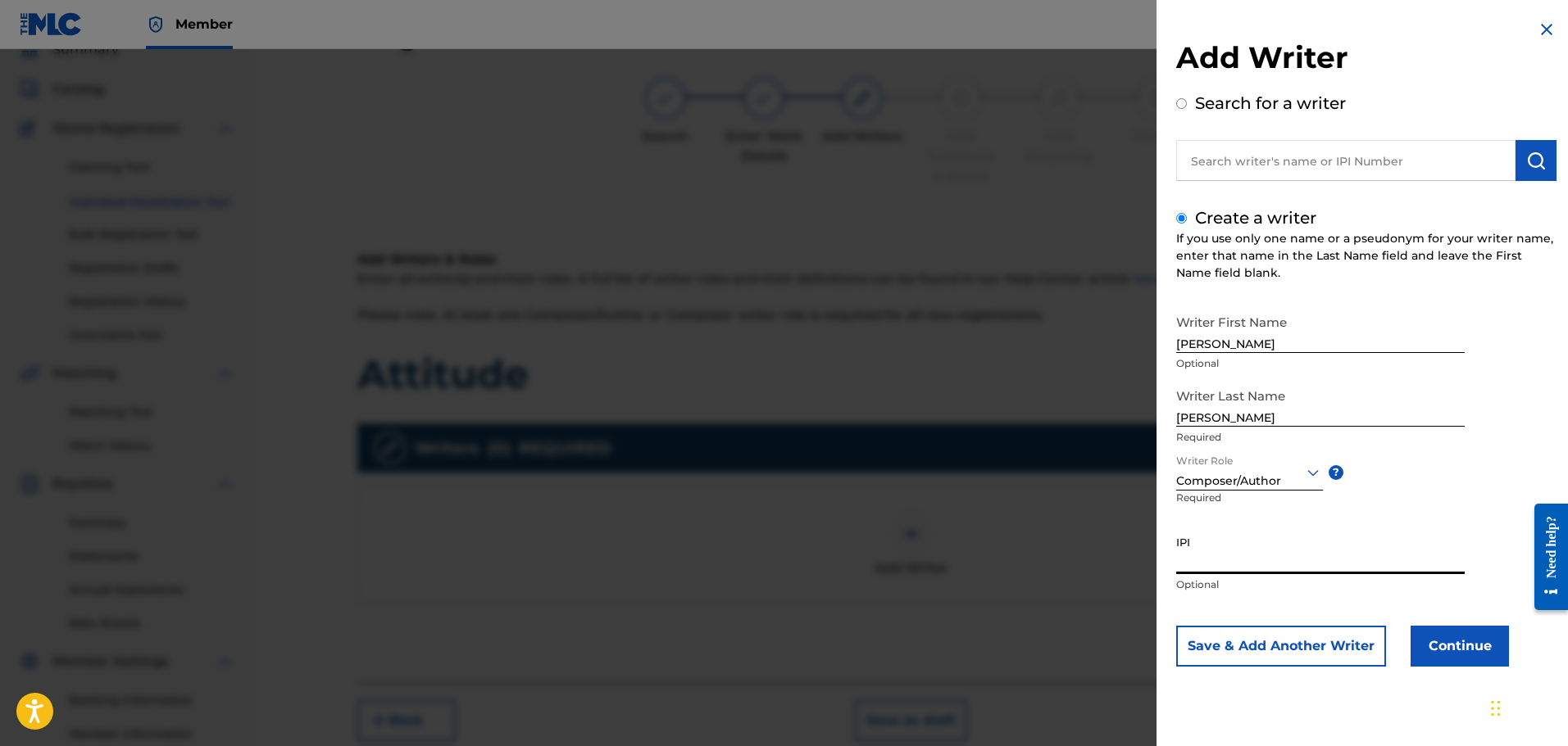
click at [1232, 561] on input "IPI" at bounding box center [1320, 551] width 289 height 47
type input "1306826949"
click at [1475, 639] on button "Continue" at bounding box center [1459, 646] width 99 height 41
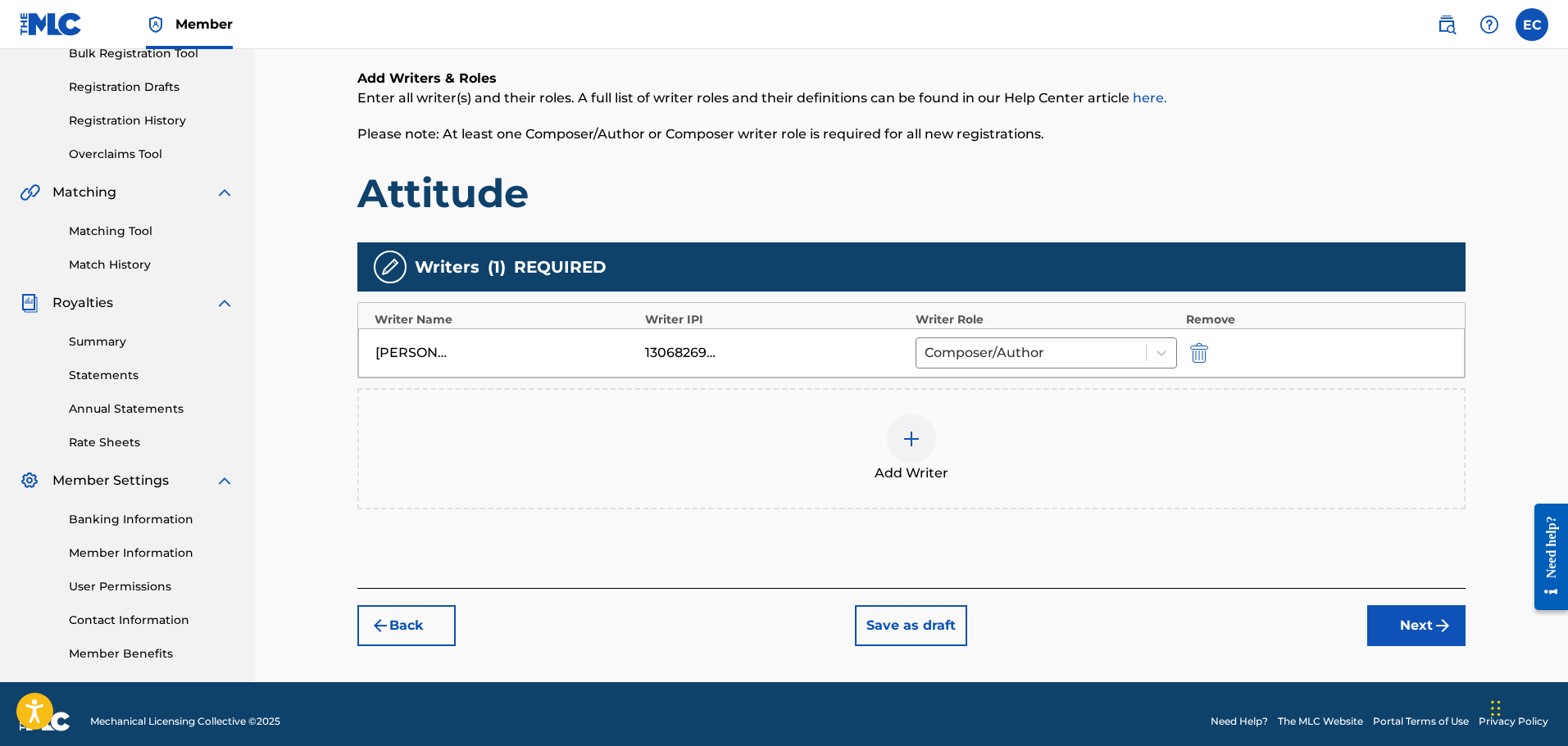
scroll to position [269, 0]
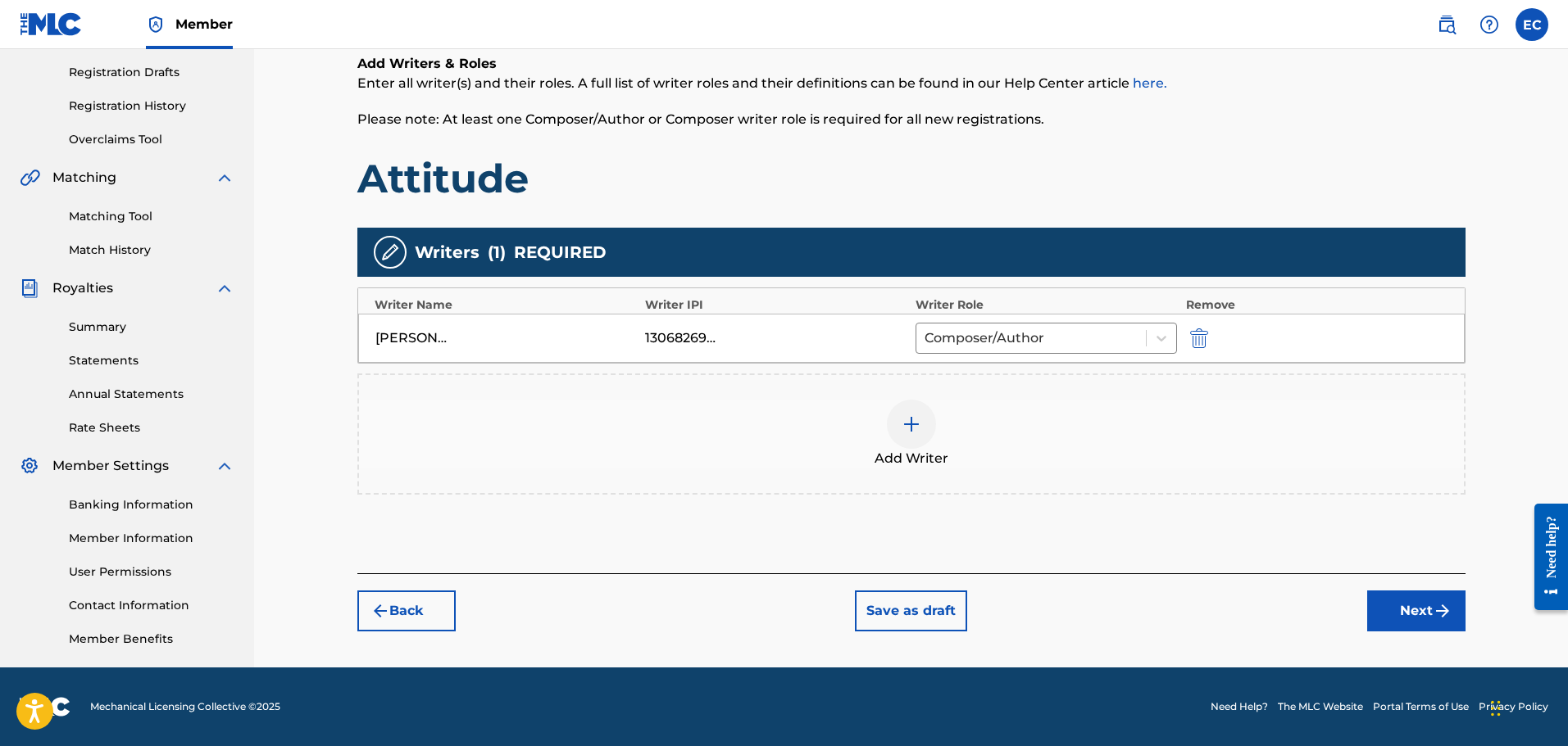
click at [1422, 617] on button "Next" at bounding box center [1416, 610] width 99 height 41
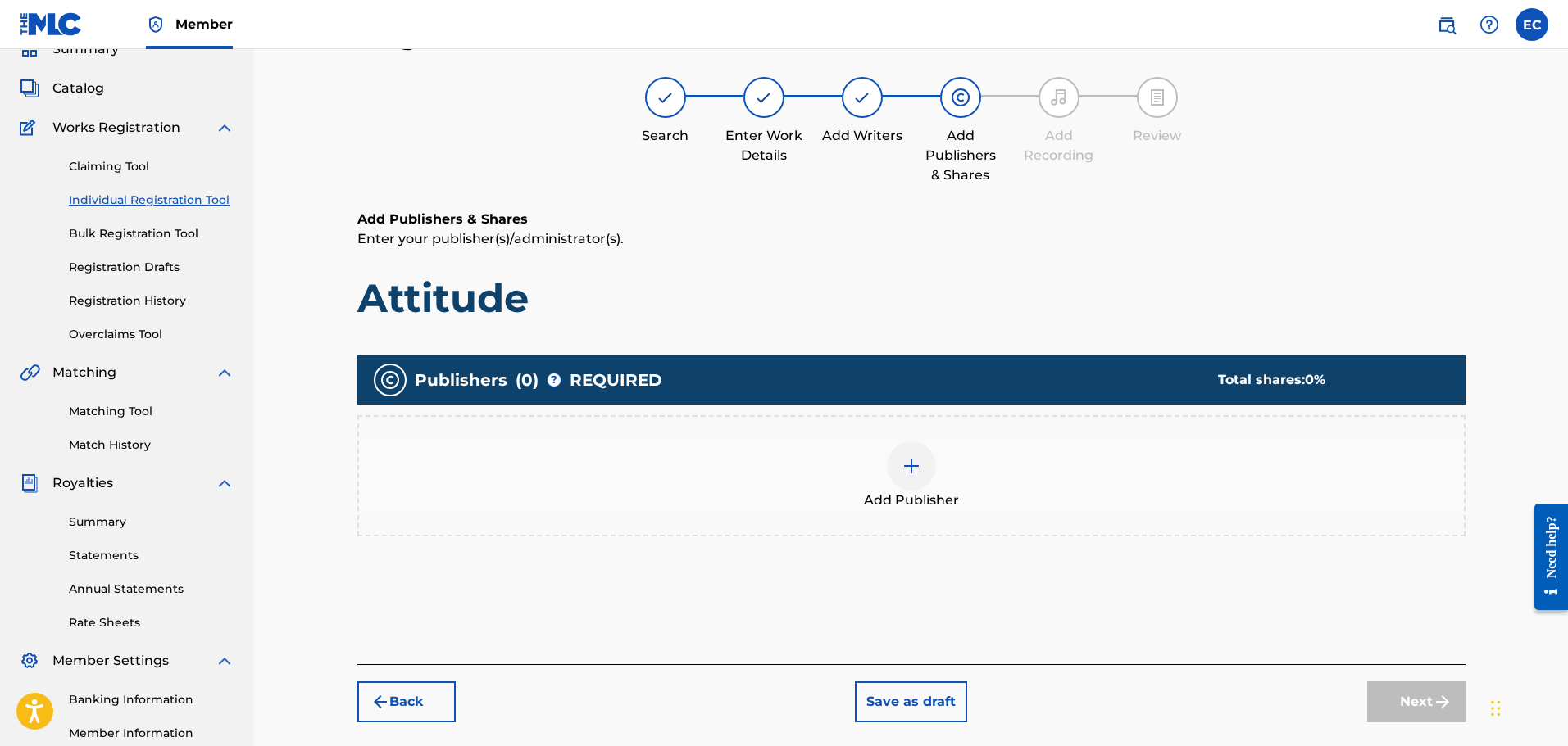
scroll to position [74, 0]
click at [935, 467] on div at bounding box center [911, 467] width 49 height 49
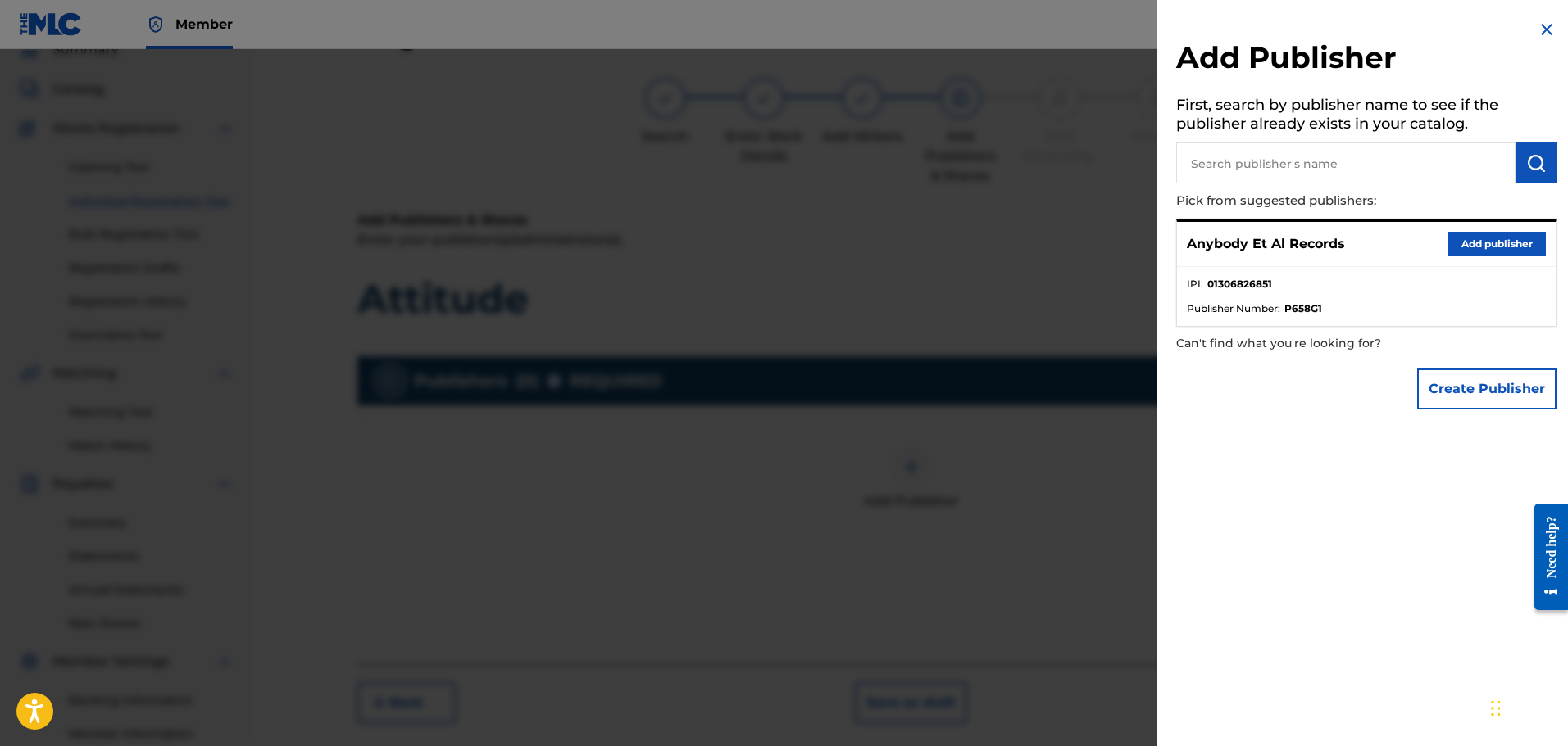
click at [1472, 245] on button "Add publisher" at bounding box center [1496, 243] width 99 height 24
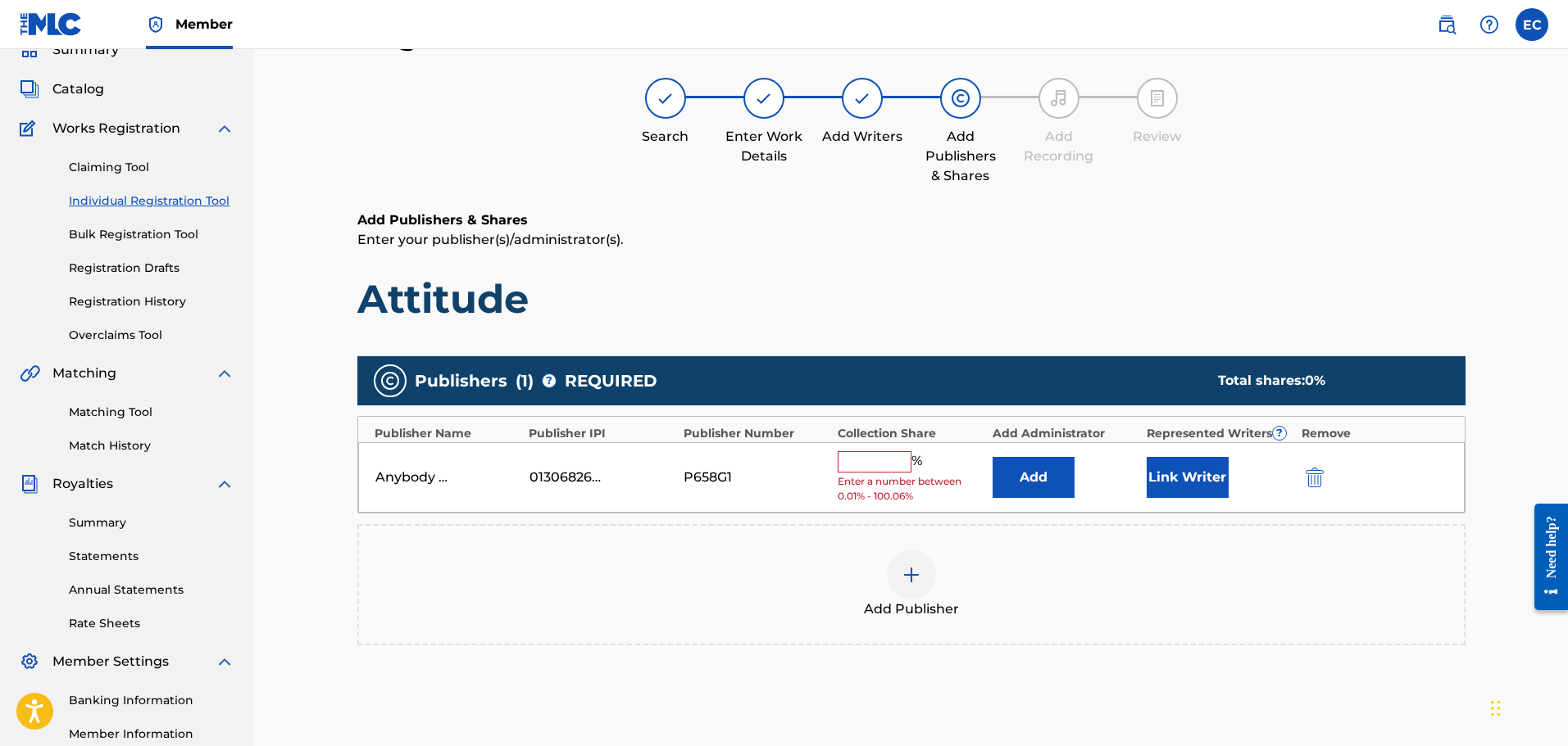
click at [889, 467] on input "text" at bounding box center [875, 462] width 74 height 22
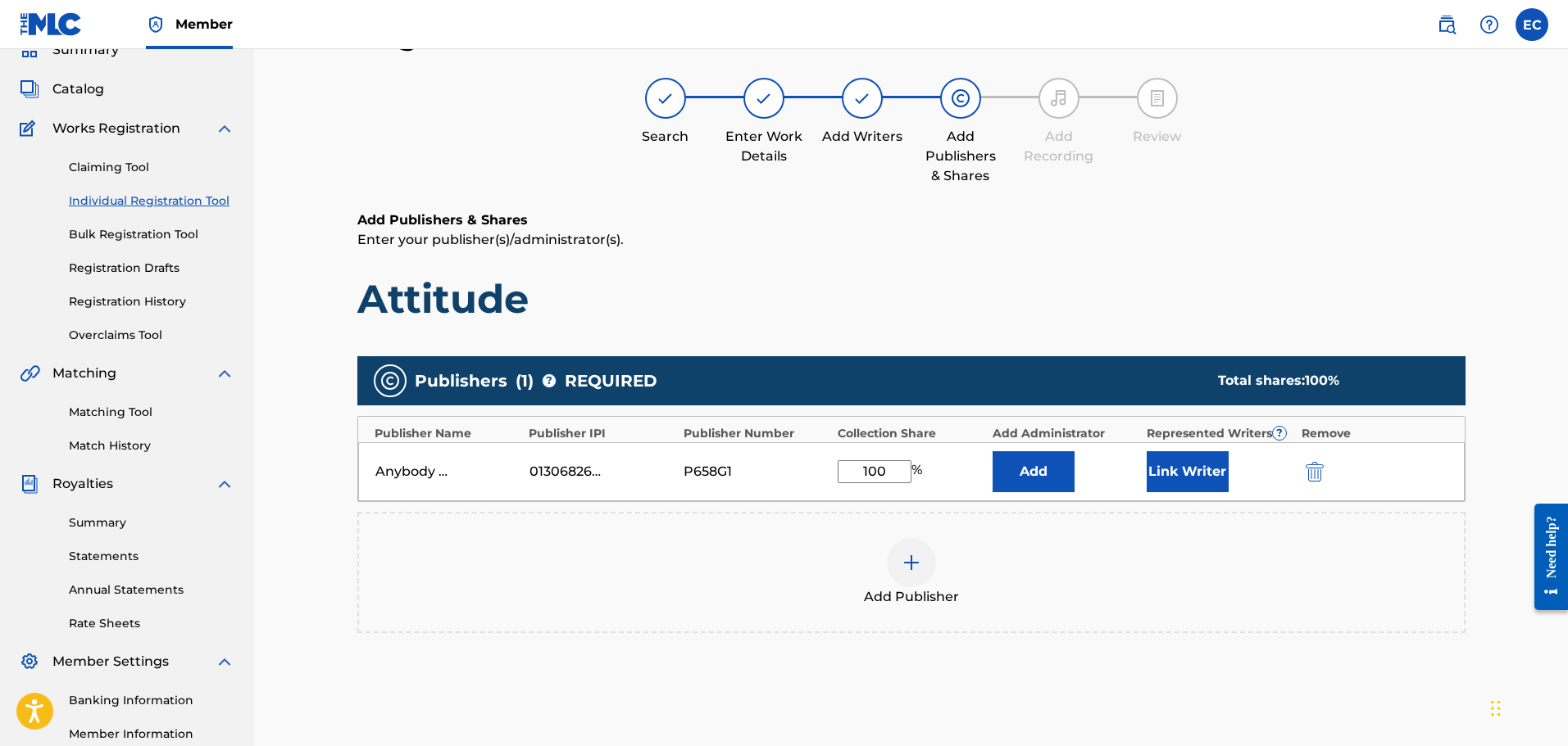
scroll to position [269, 0]
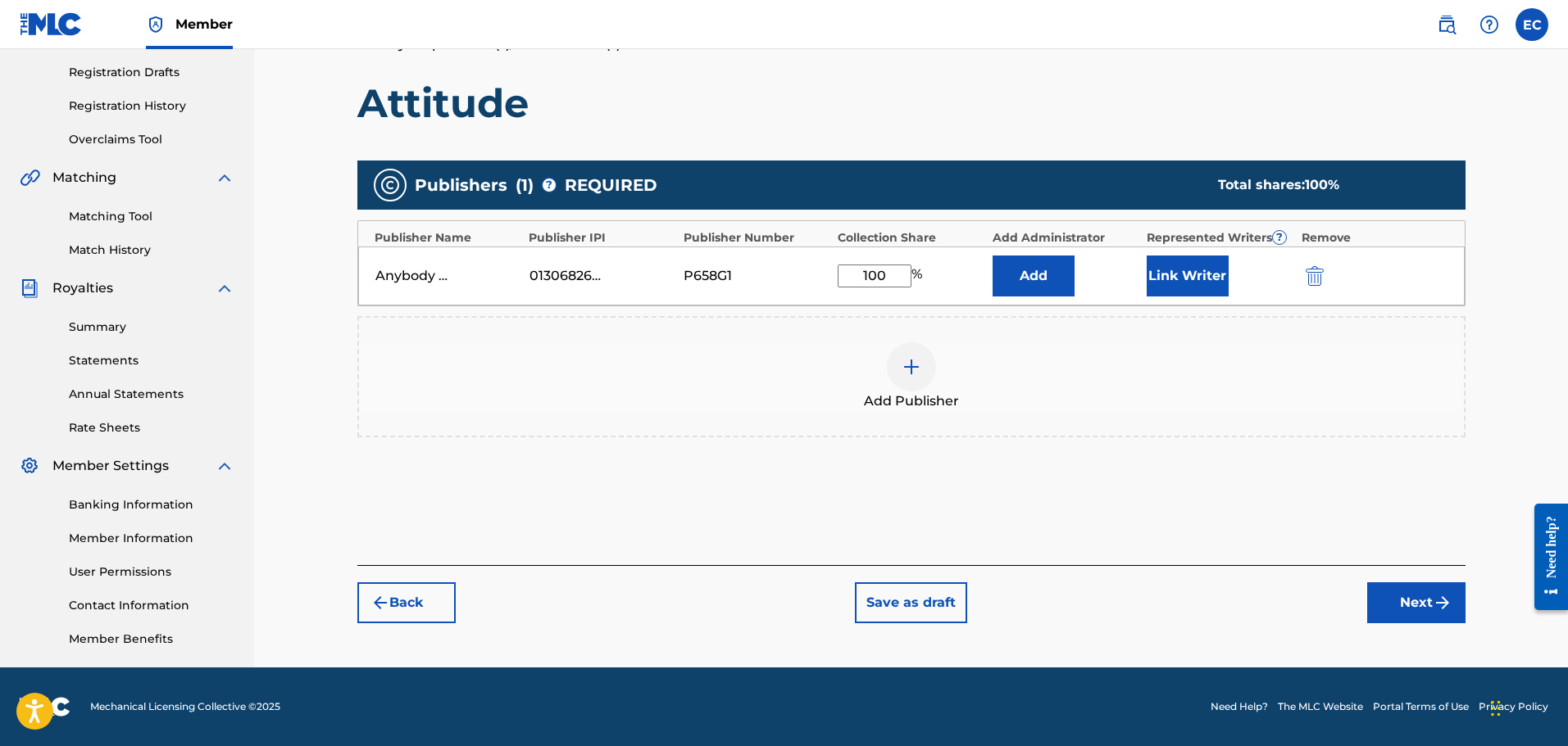
type input "100"
click at [1416, 602] on button "Next" at bounding box center [1416, 602] width 99 height 41
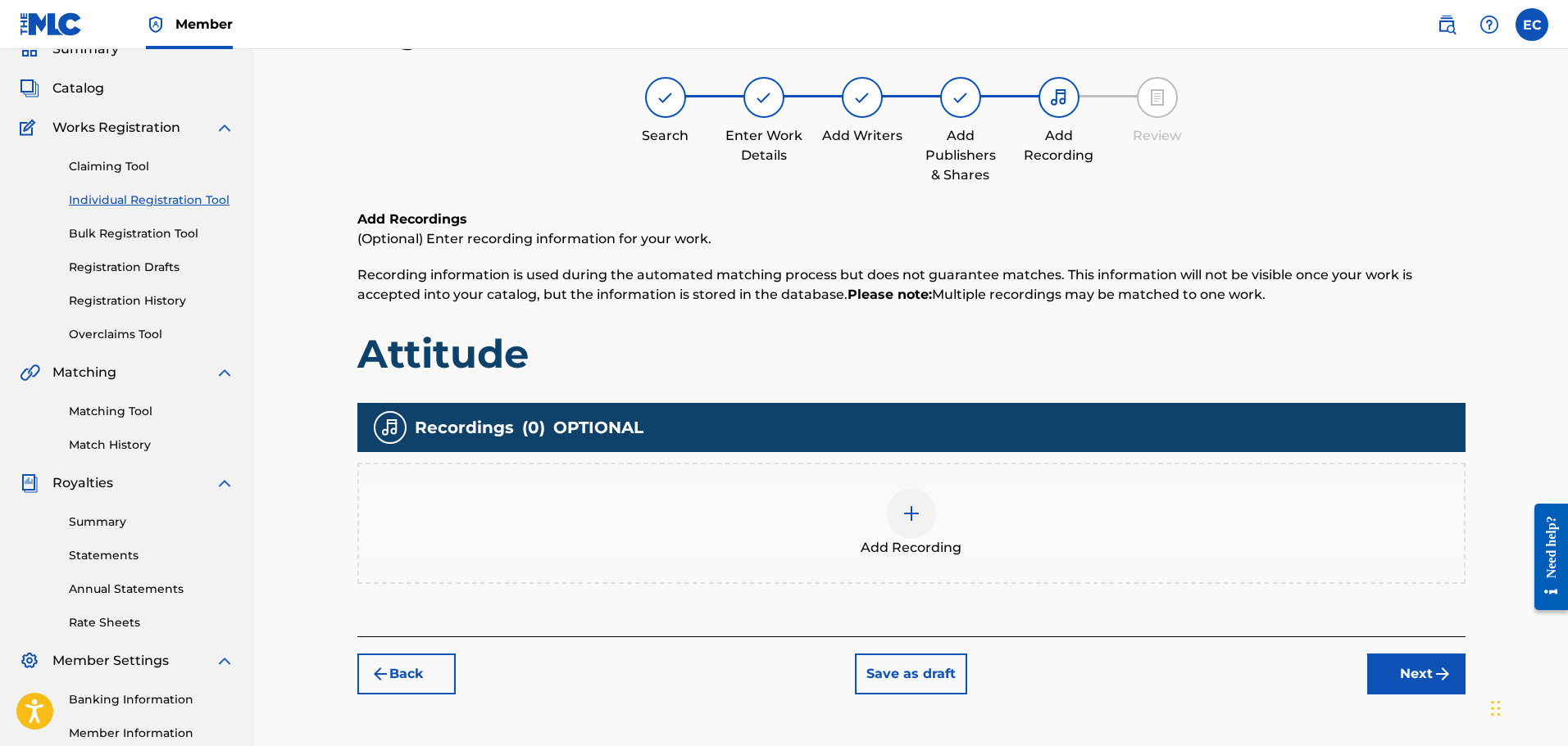
scroll to position [74, 0]
click at [927, 527] on div at bounding box center [911, 515] width 49 height 49
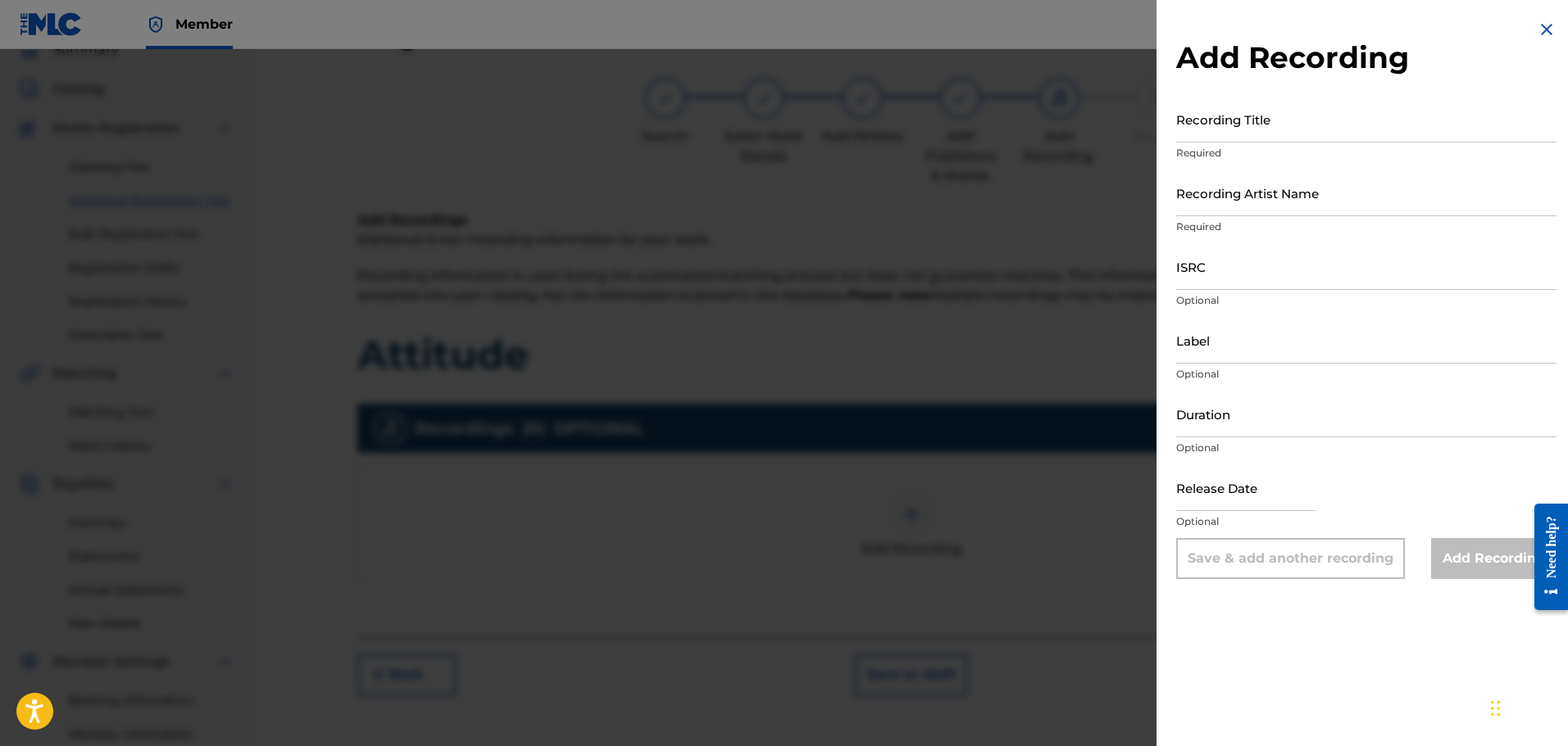
click at [1242, 119] on input "Recording Title" at bounding box center [1366, 119] width 380 height 47
type input "Attitude"
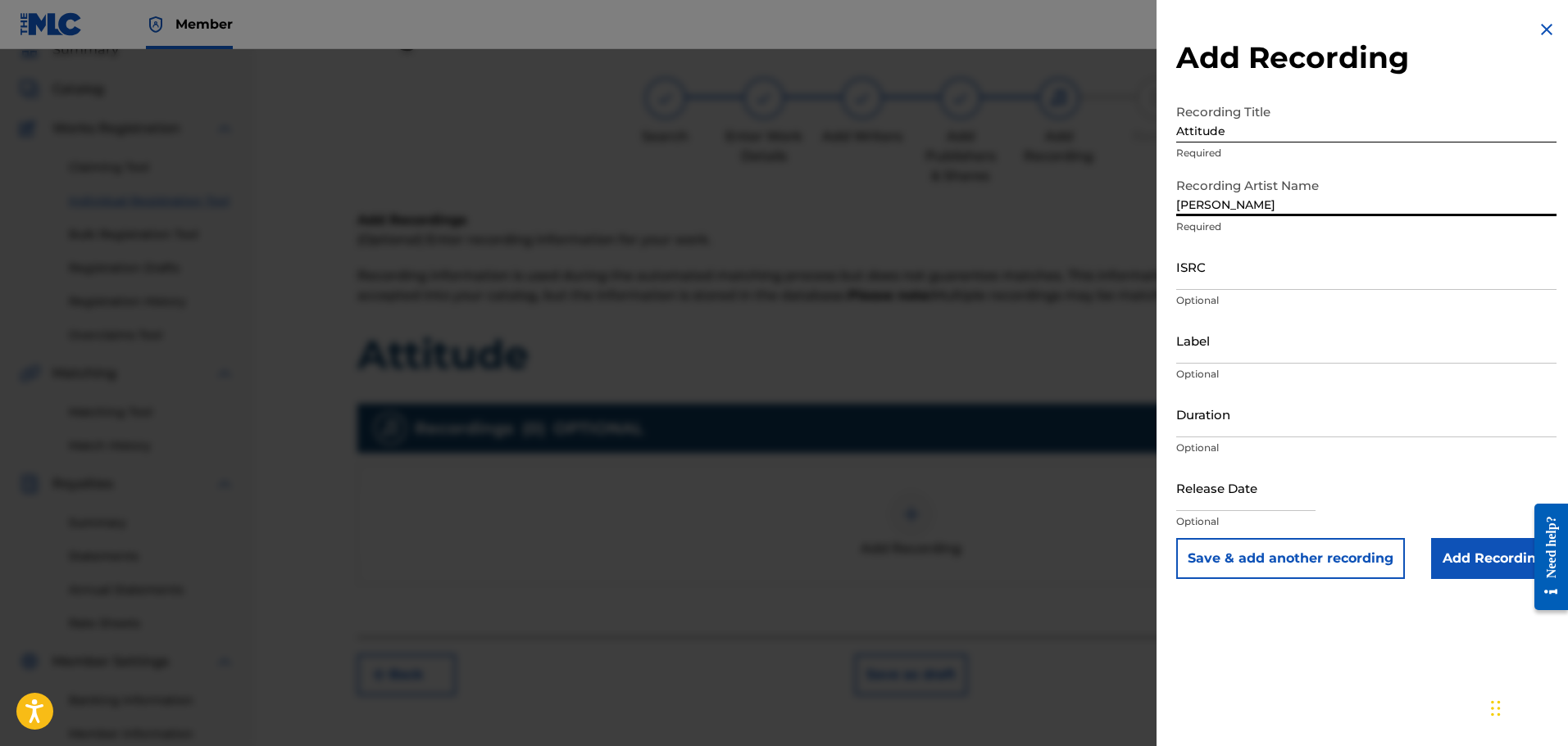
type input "[PERSON_NAME]"
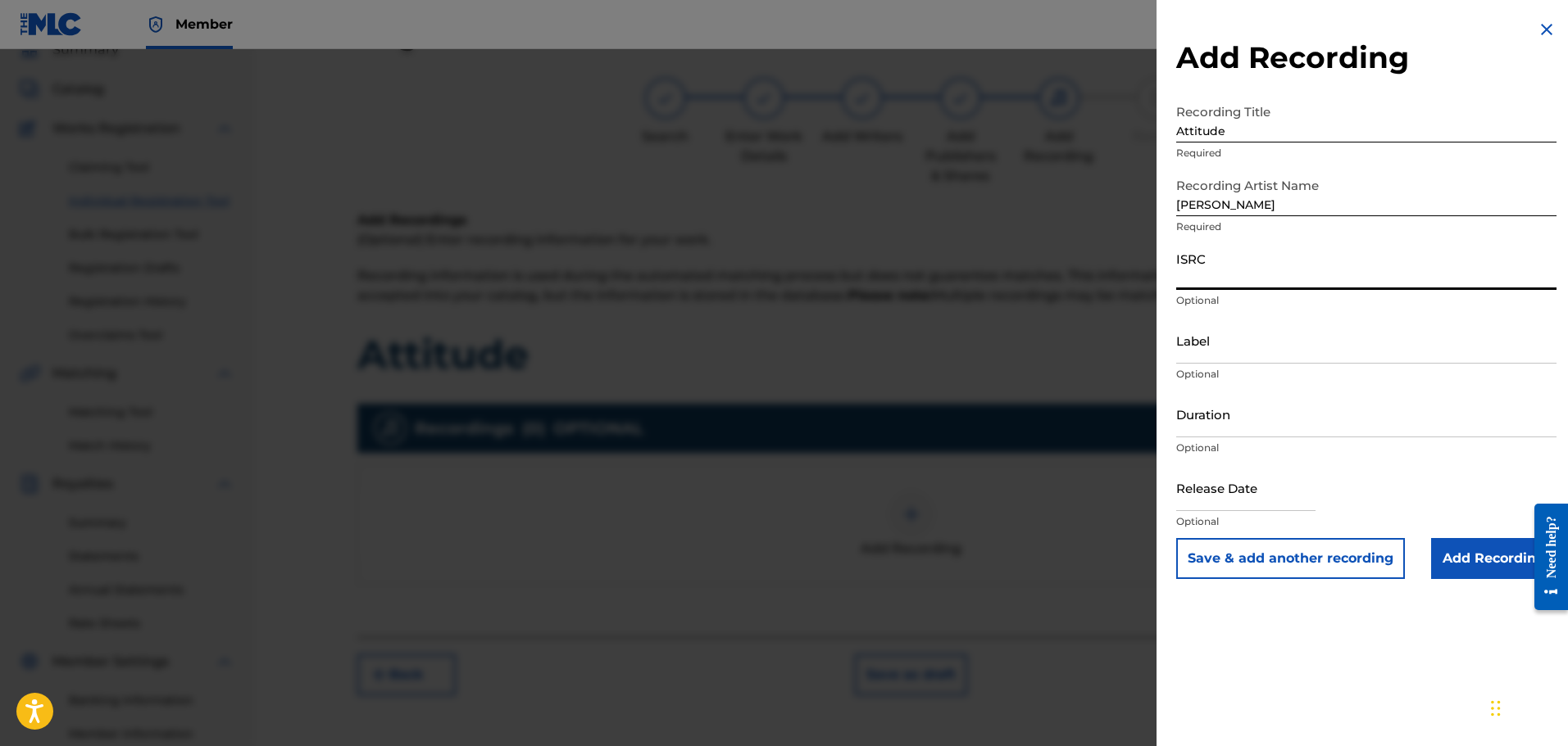
paste input "CBEYJ2515713"
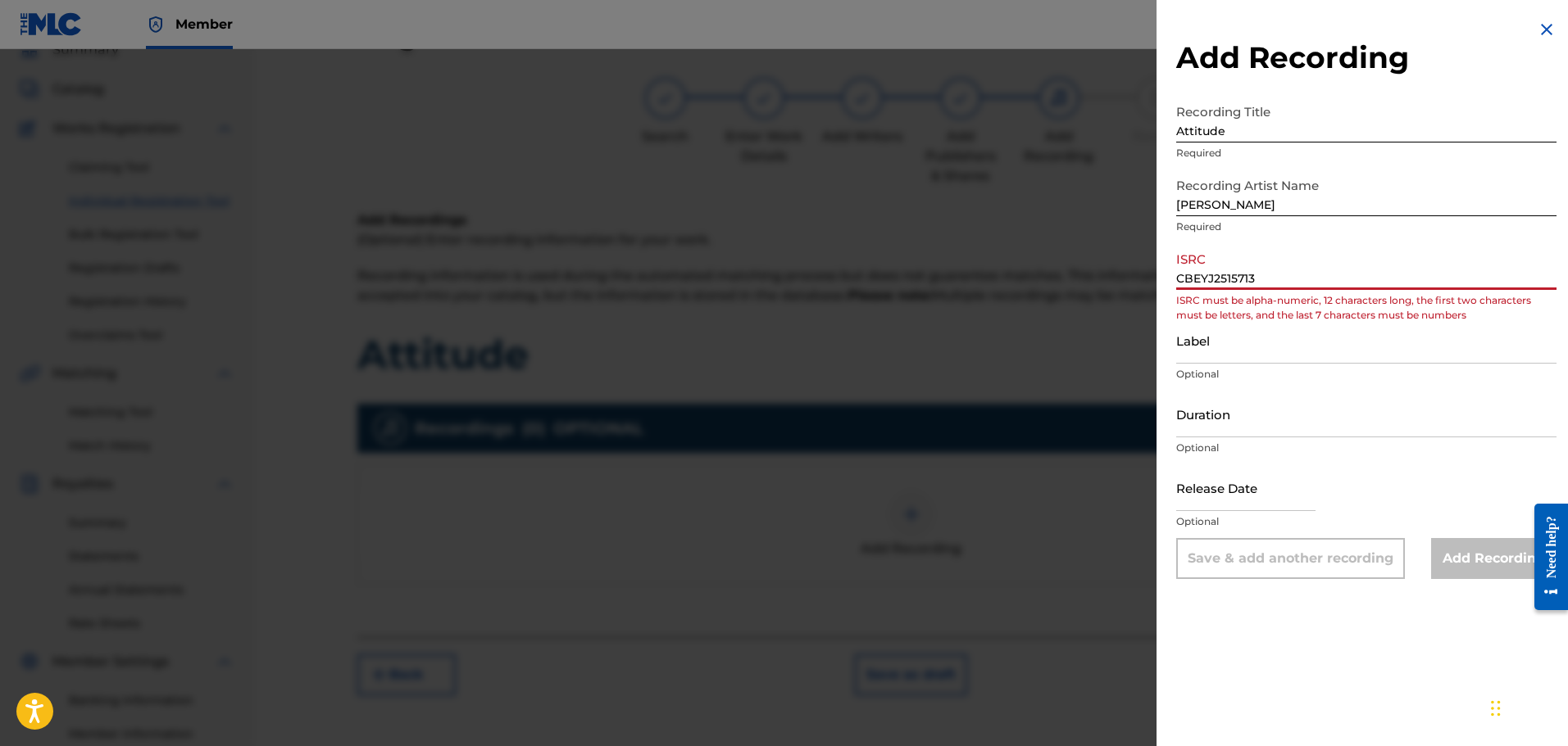
click at [1199, 267] on input "CBEYJ2515713" at bounding box center [1366, 267] width 380 height 47
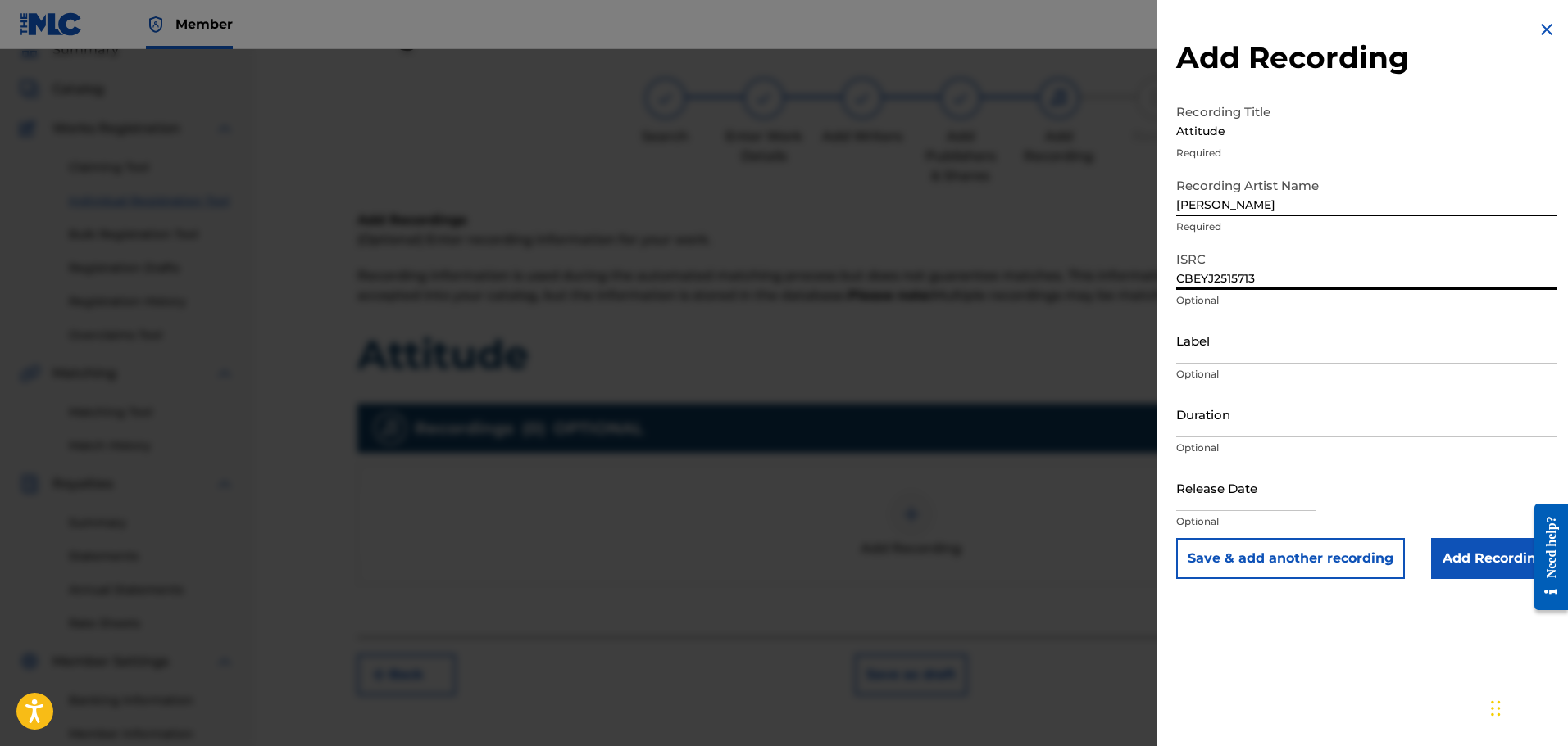
type input "CBEYJ2515713"
click at [1479, 552] on input "Add Recording" at bounding box center [1493, 558] width 126 height 41
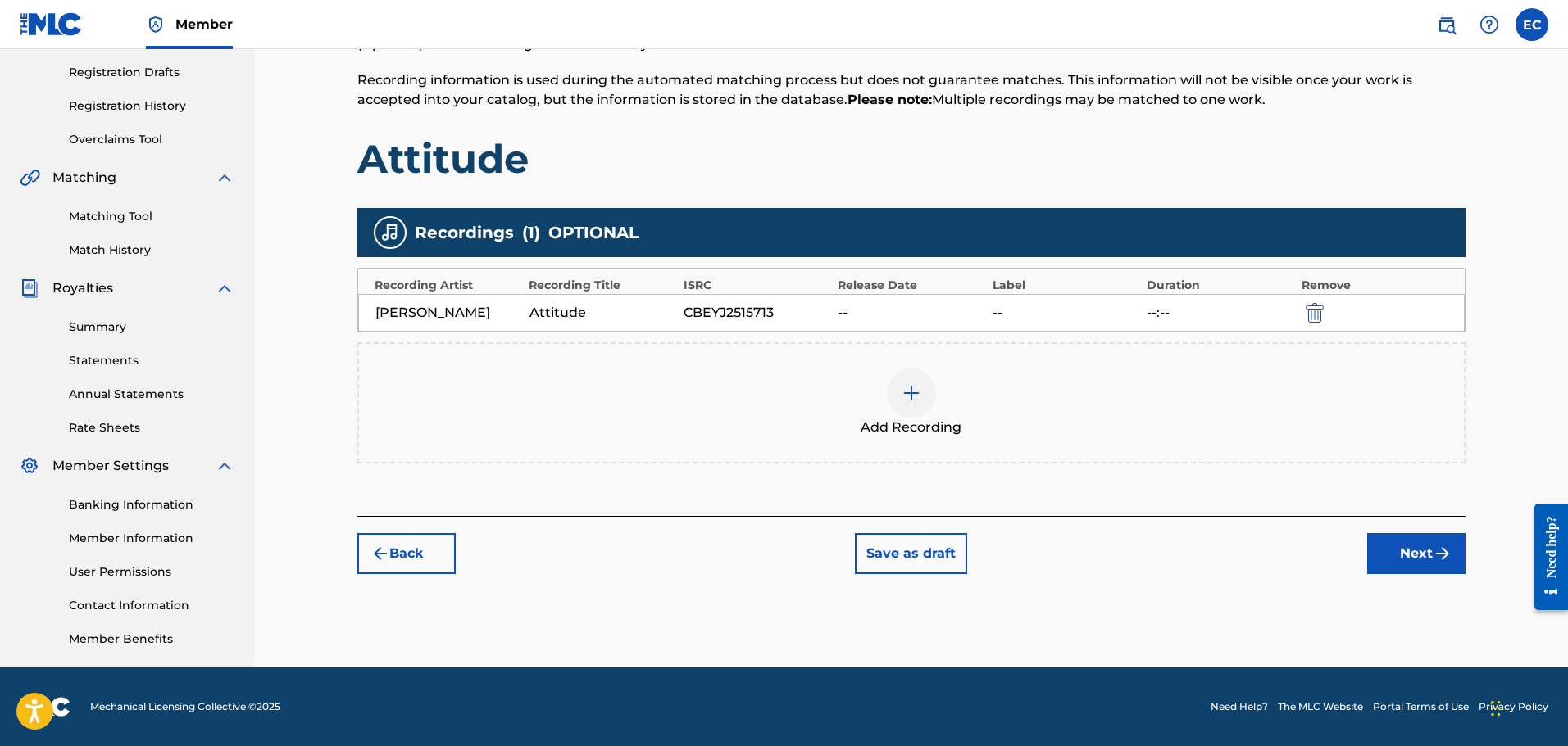
click at [1423, 562] on button "Next" at bounding box center [1416, 553] width 99 height 41
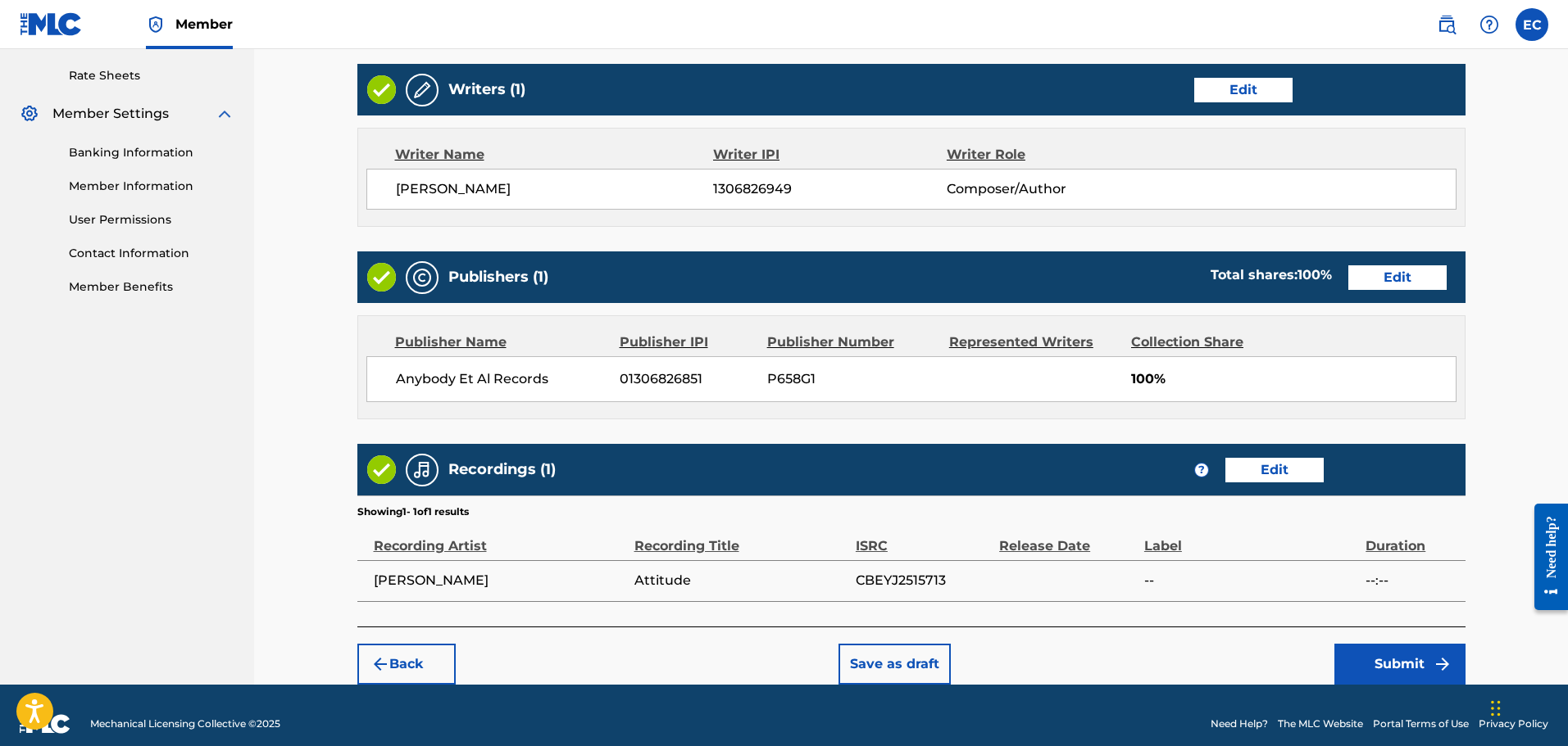
scroll to position [638, 0]
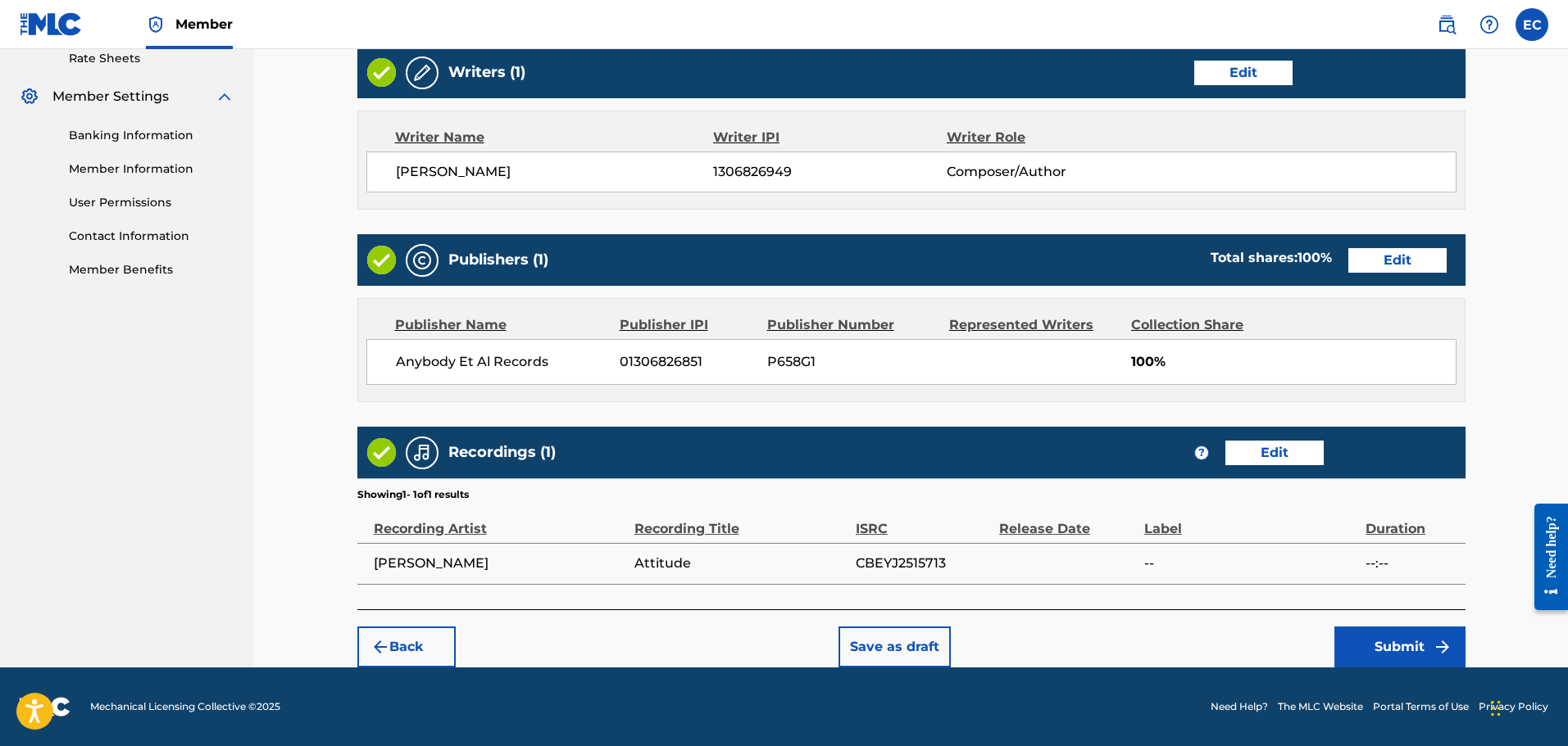
click at [1415, 656] on button "Submit" at bounding box center [1399, 647] width 131 height 41
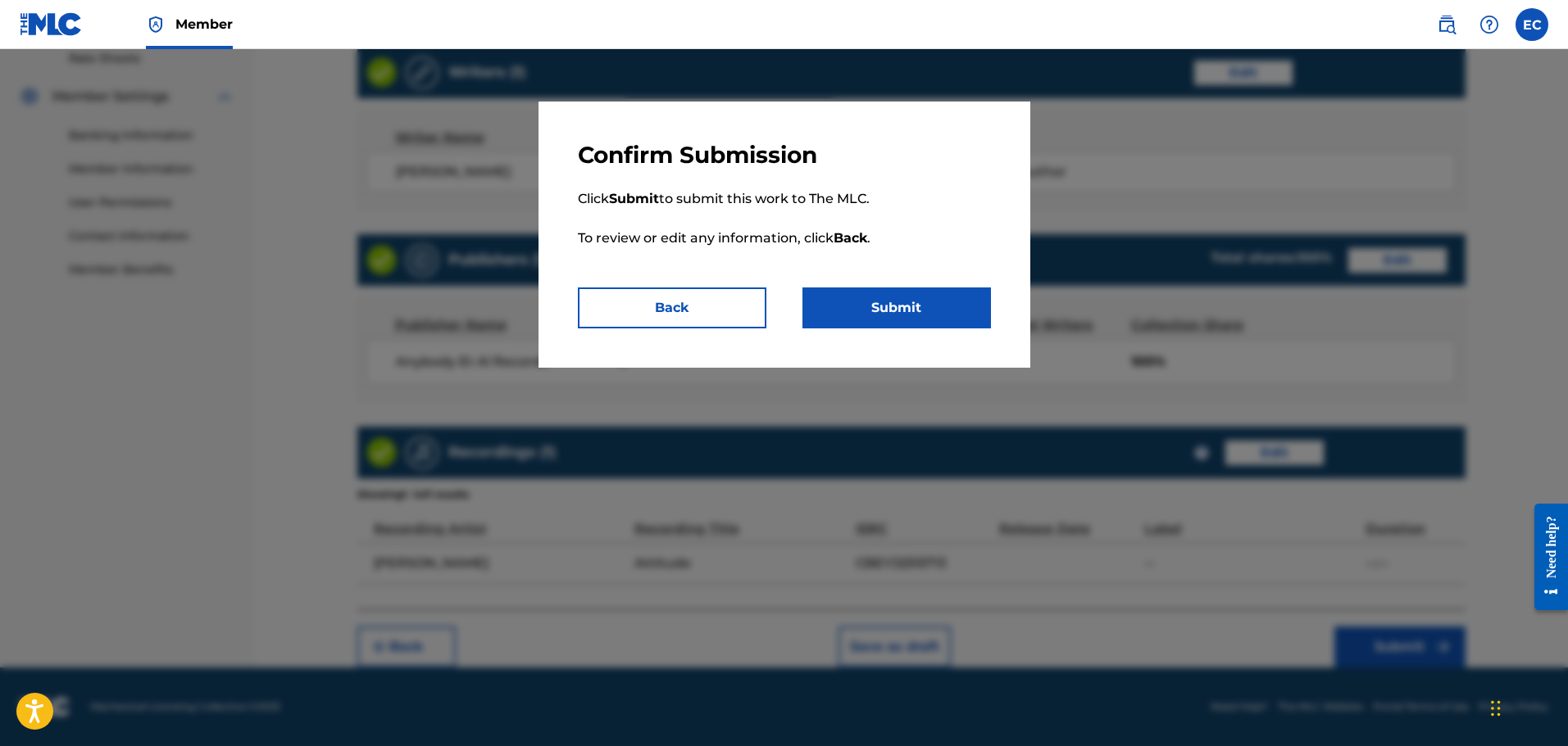
click at [889, 313] on button "Submit" at bounding box center [897, 307] width 188 height 41
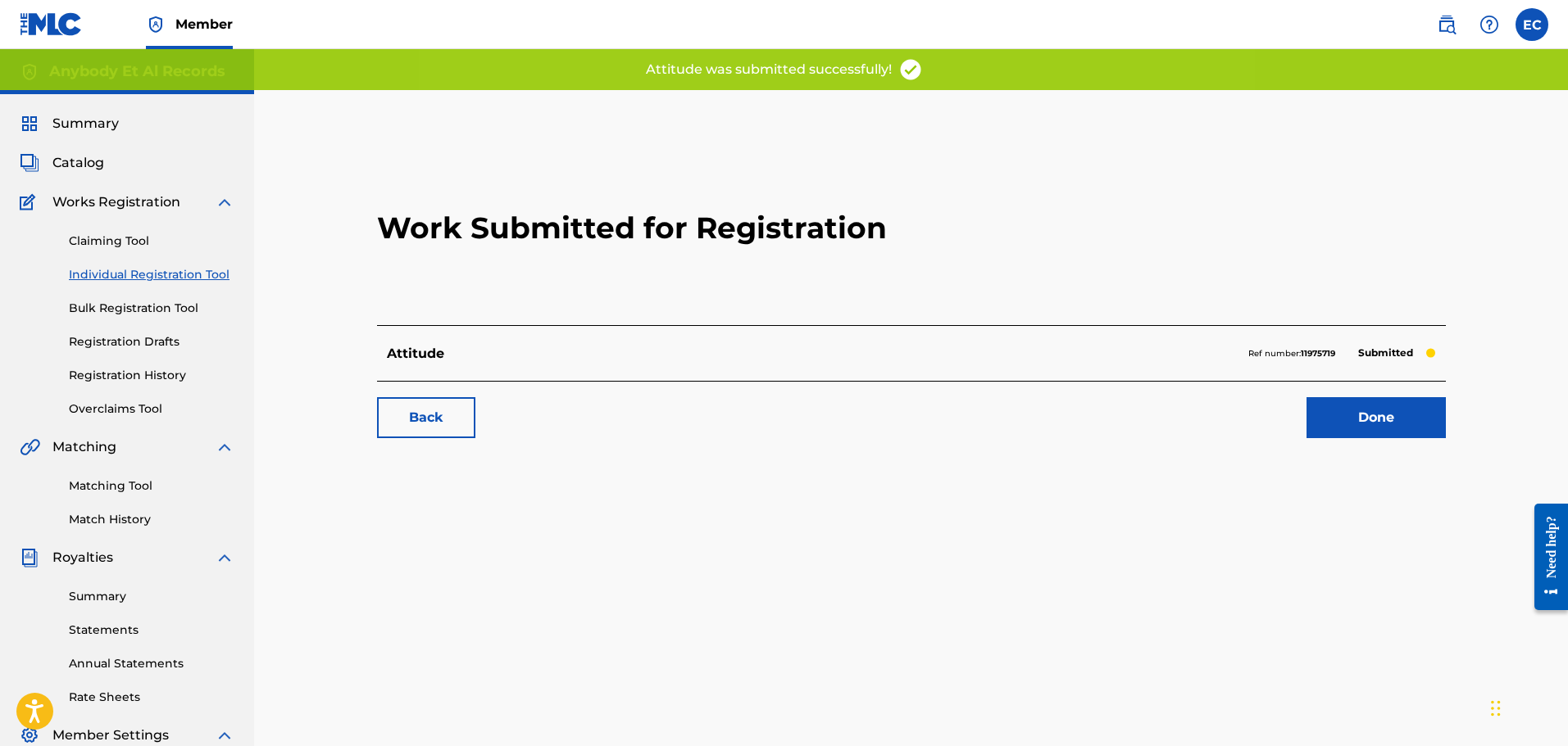
click at [1391, 425] on link "Done" at bounding box center [1376, 417] width 139 height 41
